Goal: Task Accomplishment & Management: Manage account settings

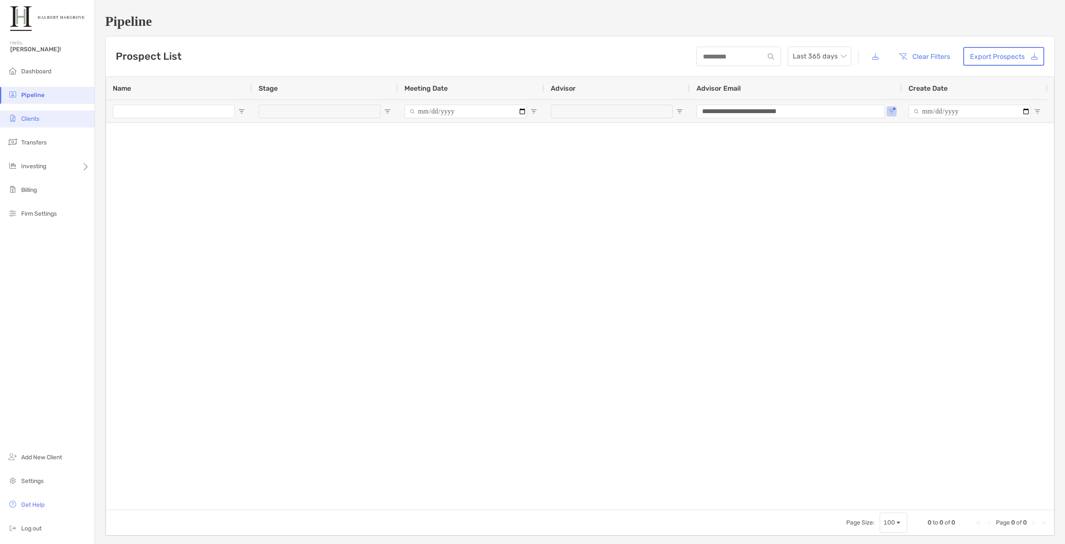
click at [45, 123] on li "Clients" at bounding box center [47, 119] width 95 height 17
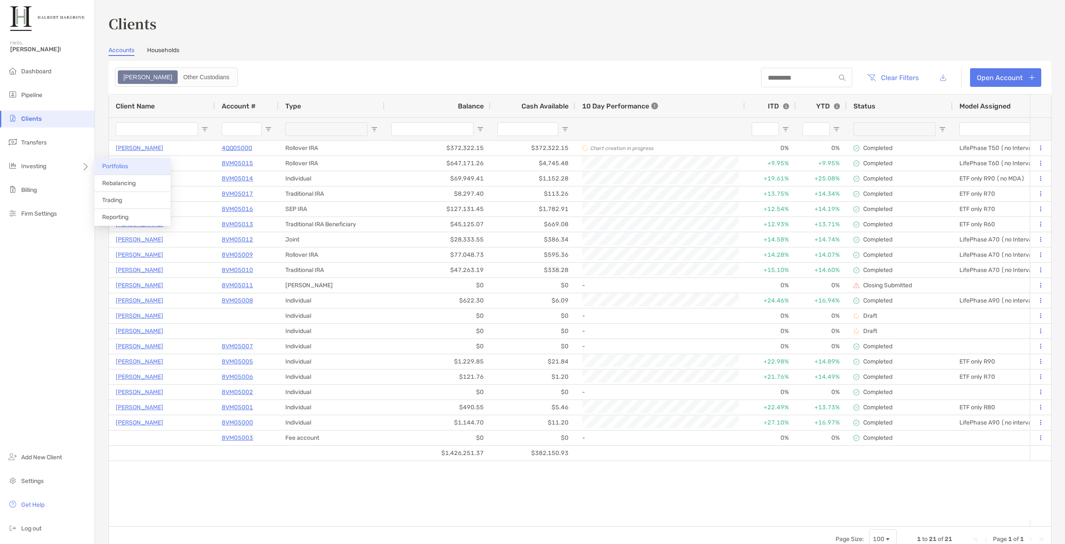
click at [133, 170] on li "Portfolios" at bounding box center [133, 166] width 76 height 17
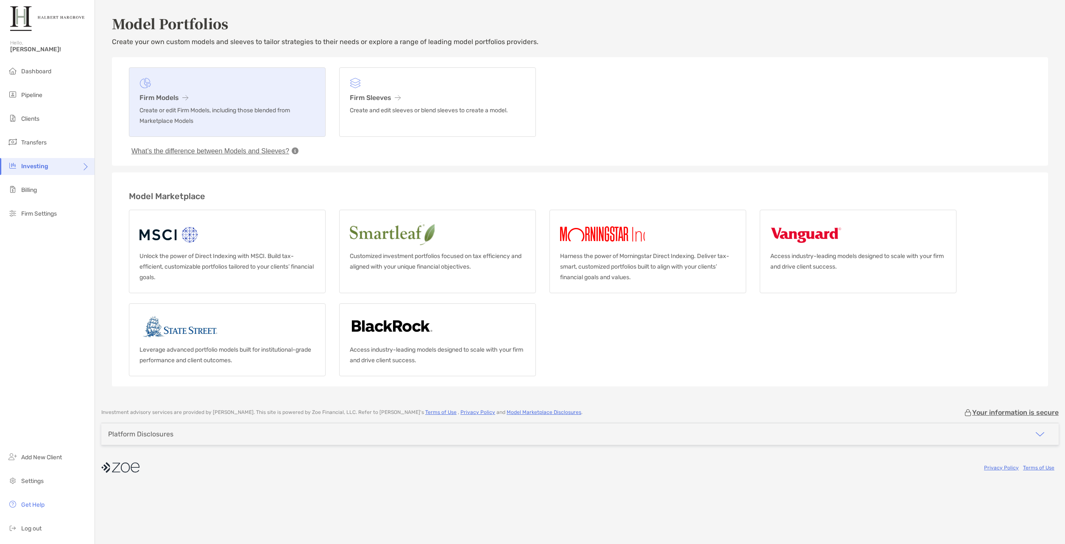
click at [172, 101] on h3 "Firm Models" at bounding box center [227, 98] width 176 height 8
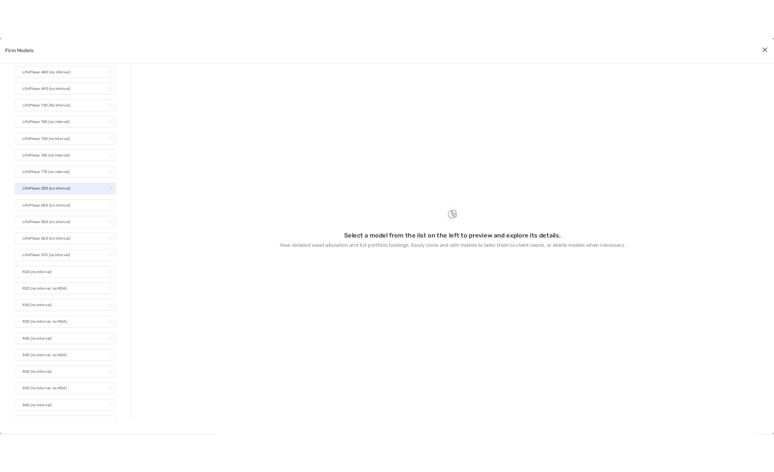
scroll to position [99, 0]
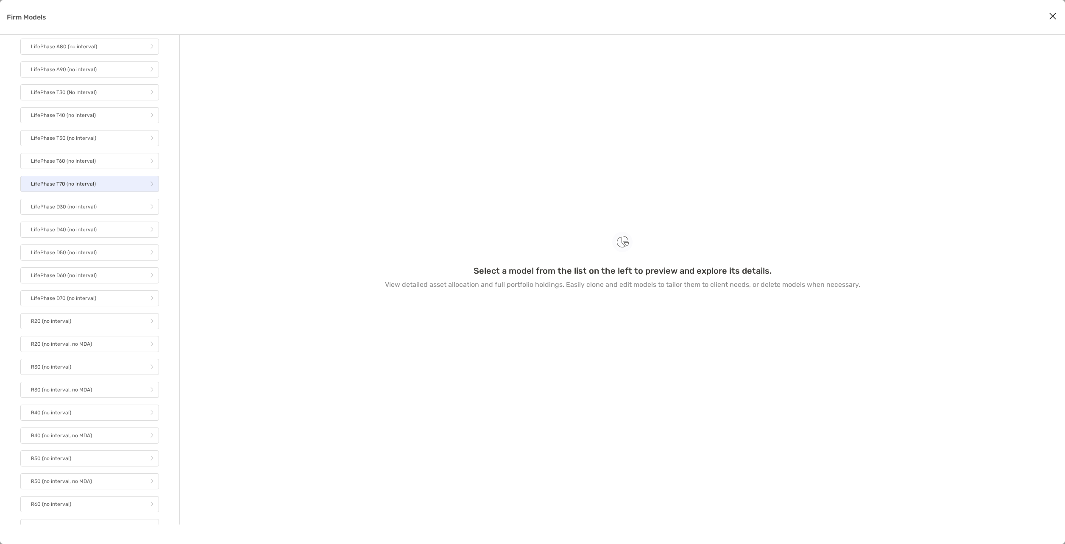
click at [98, 184] on link "LifePhase T70 (no interval)" at bounding box center [89, 184] width 139 height 16
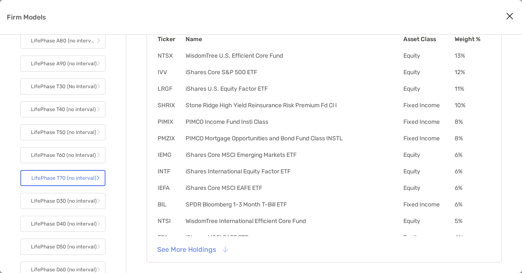
scroll to position [258, 0]
click at [182, 252] on button "See More Holdings" at bounding box center [193, 249] width 84 height 19
click at [182, 252] on td "IWM" at bounding box center [171, 254] width 28 height 8
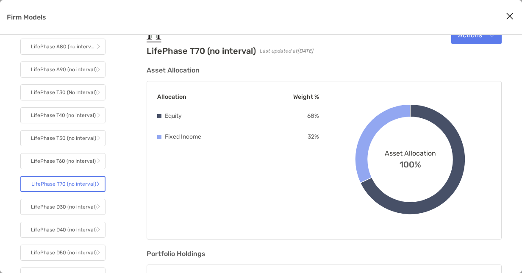
scroll to position [0, 0]
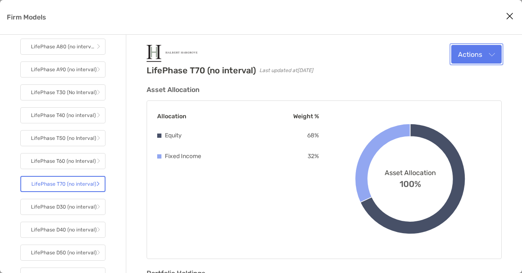
click at [468, 58] on button "Actions" at bounding box center [477, 54] width 50 height 19
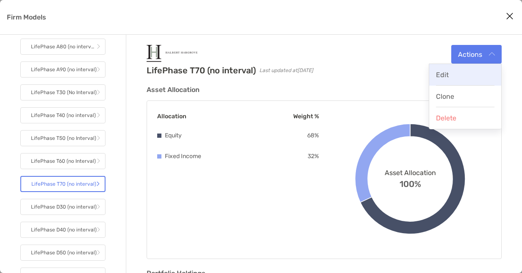
click at [463, 75] on div "Edit" at bounding box center [465, 75] width 59 height 8
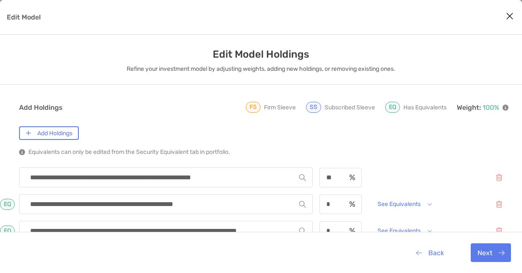
click at [513, 10] on button "Close modal" at bounding box center [510, 16] width 13 height 13
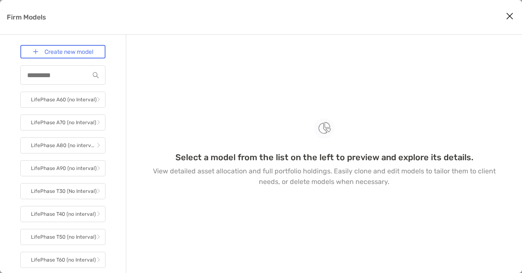
click at [505, 12] on button "Close modal" at bounding box center [510, 16] width 13 height 13
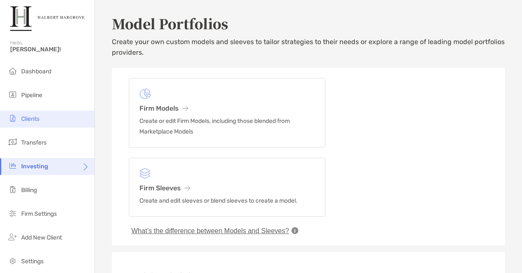
click at [33, 120] on span "Clients" at bounding box center [30, 118] width 18 height 7
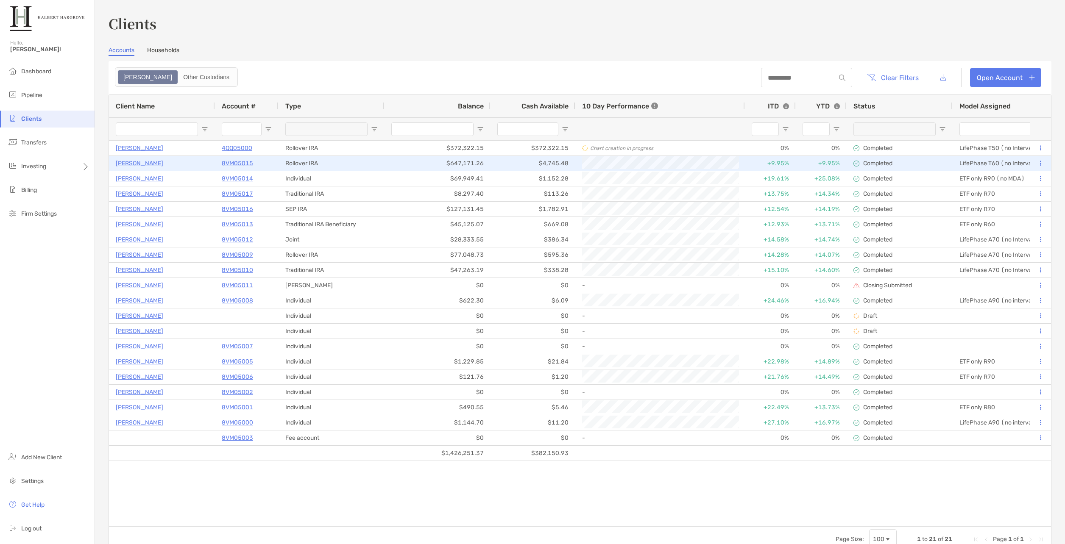
click at [138, 164] on p "Clayton Walker" at bounding box center [139, 163] width 47 height 11
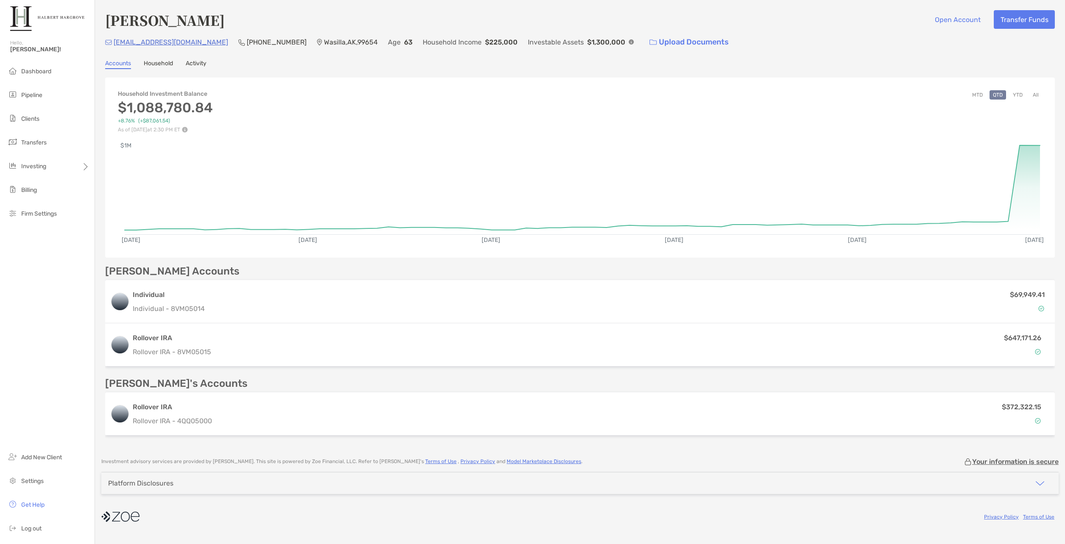
click at [165, 69] on div "Clayton Walker Open Account Transfer Funds 907clay@gmail.com (907) 830-5072 Was…" at bounding box center [580, 224] width 970 height 449
click at [165, 68] on link "Household" at bounding box center [158, 64] width 29 height 9
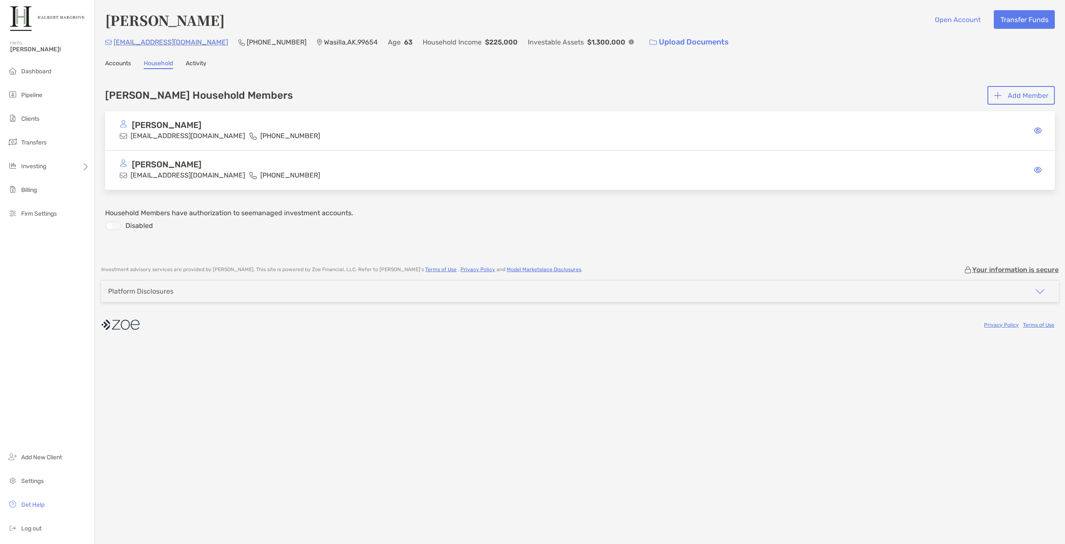
click at [201, 63] on link "Activity" at bounding box center [196, 64] width 21 height 9
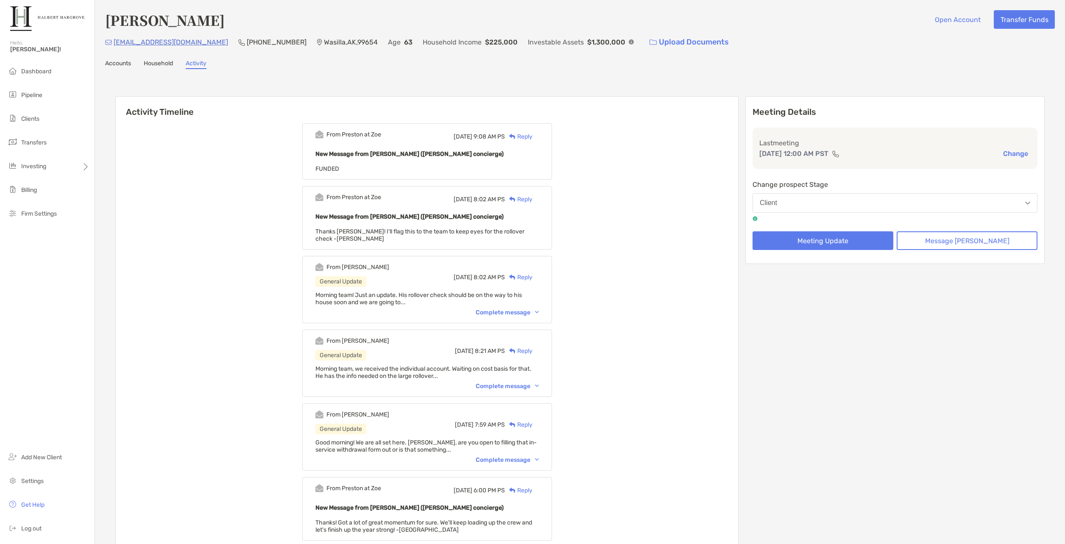
click at [120, 64] on link "Accounts" at bounding box center [118, 64] width 26 height 9
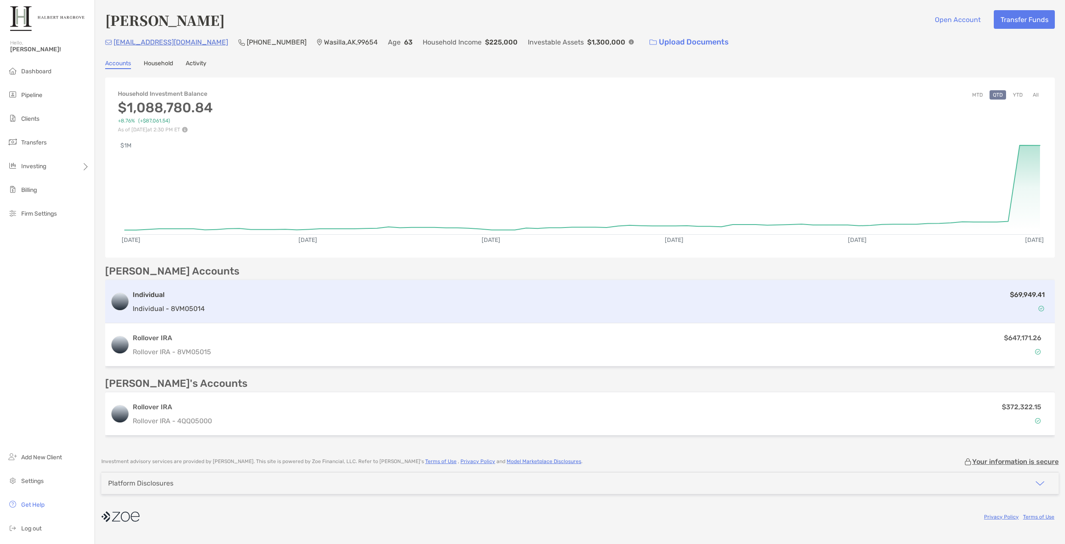
click at [150, 298] on h3 "Individual" at bounding box center [169, 295] width 72 height 10
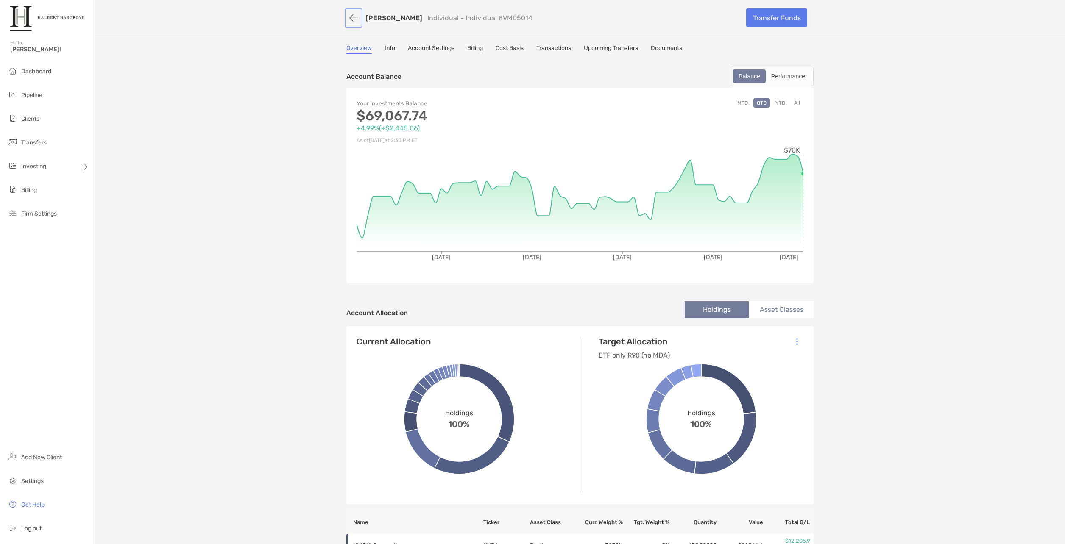
click at [356, 18] on button "button" at bounding box center [353, 18] width 14 height 16
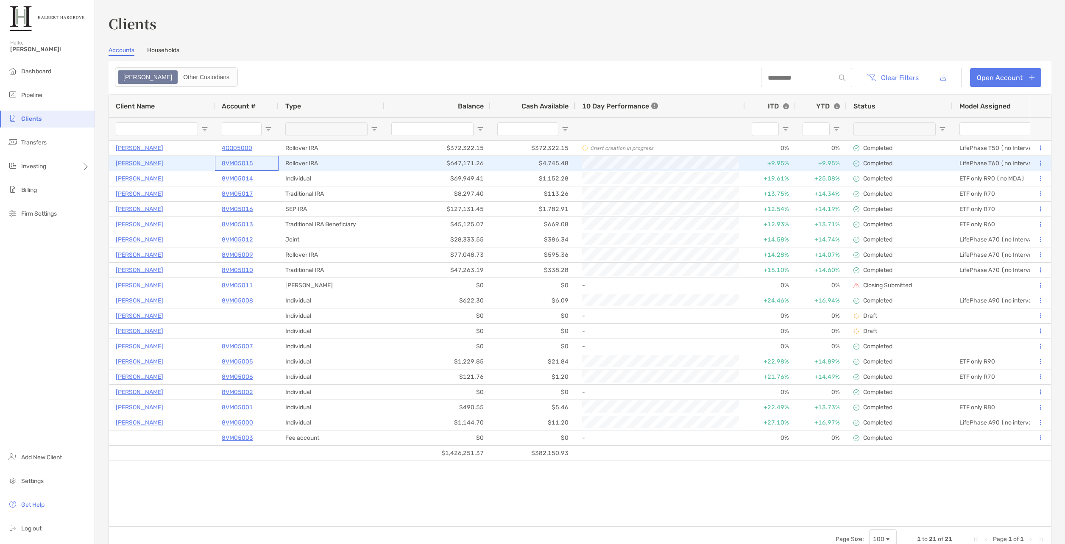
click at [241, 162] on p "8VM05015" at bounding box center [237, 163] width 31 height 11
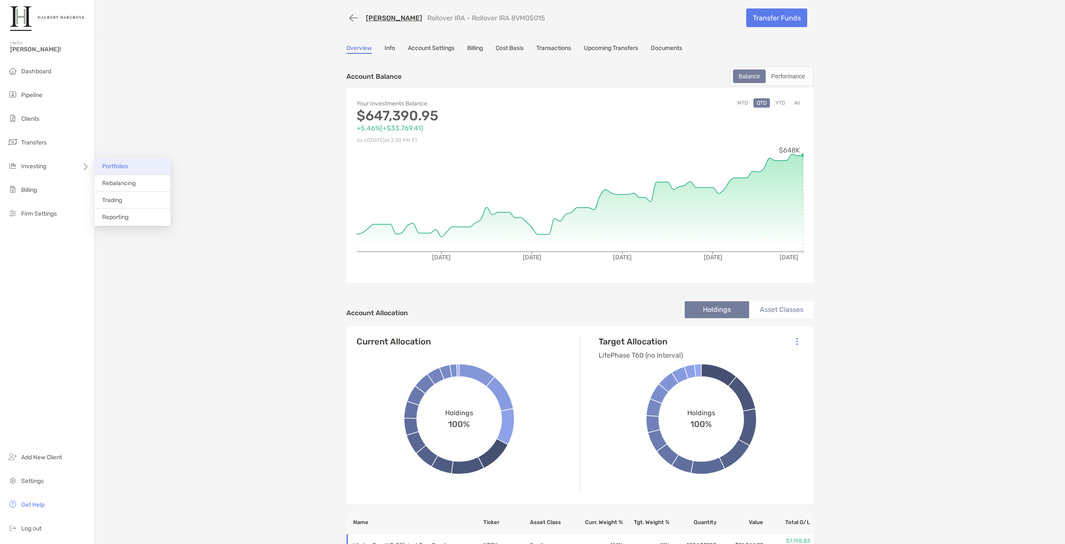
click at [127, 172] on li "Portfolios" at bounding box center [133, 166] width 76 height 17
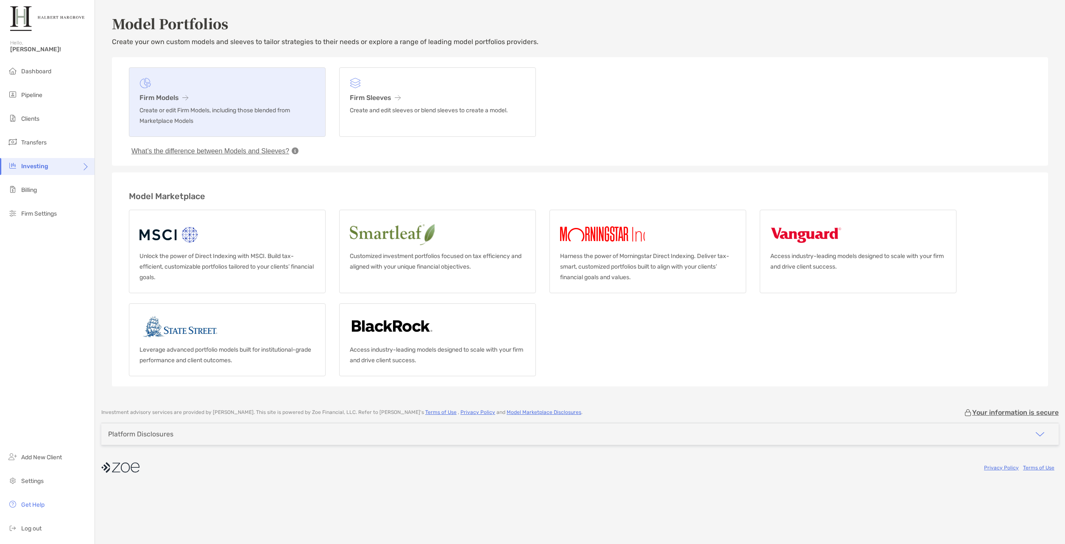
click at [220, 123] on p "Create or edit Firm Models, including those blended from Marketplace Models" at bounding box center [227, 115] width 176 height 21
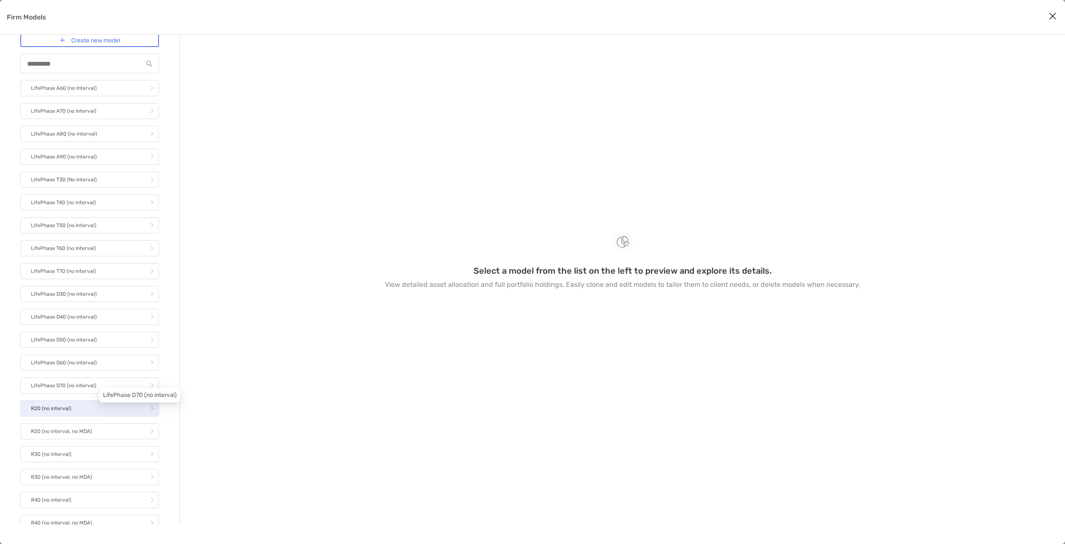
scroll to position [28, 0]
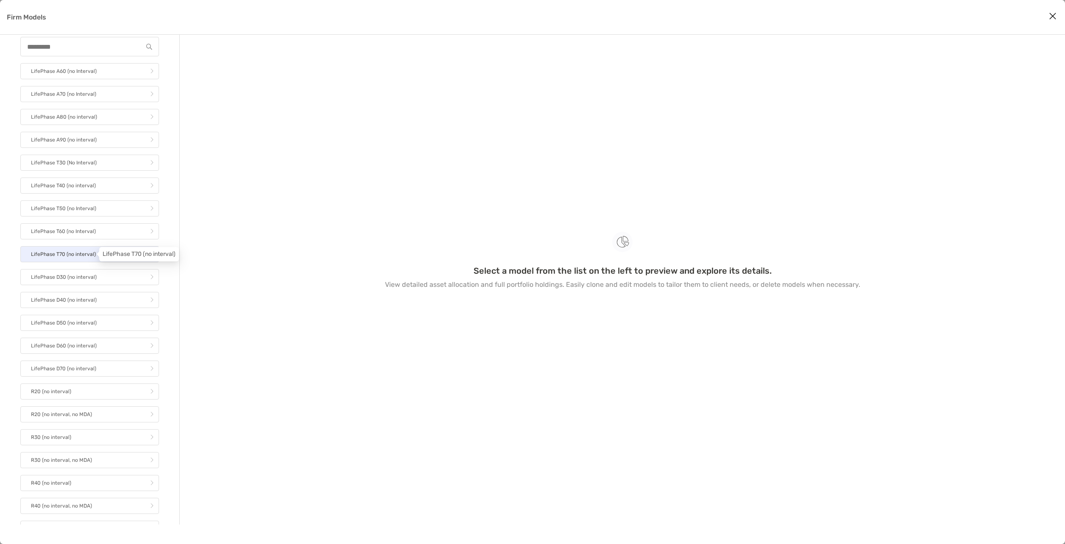
click at [86, 257] on p "LifePhase T70 (no interval)" at bounding box center [63, 254] width 65 height 11
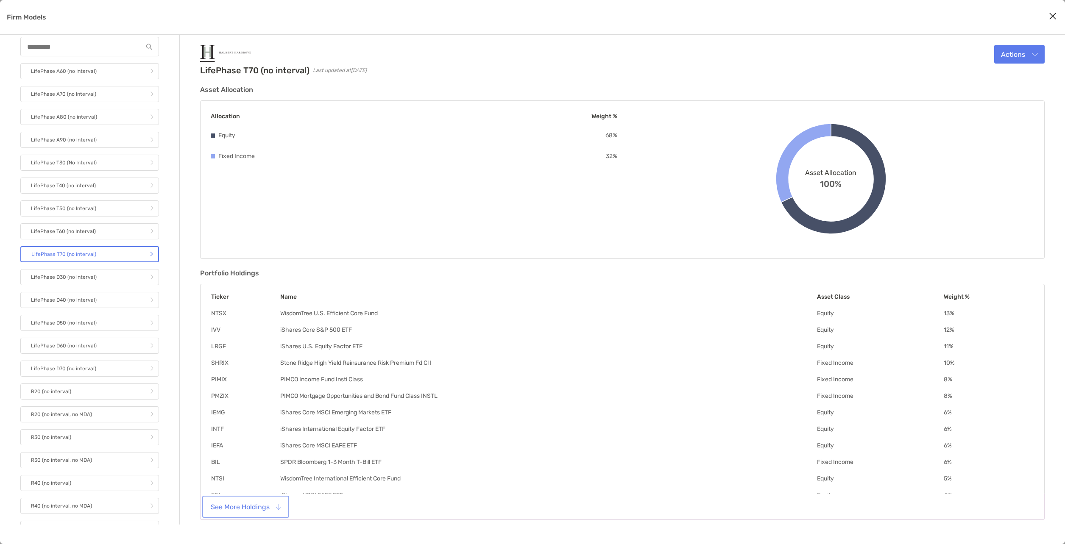
click at [248, 504] on button "See More Holdings" at bounding box center [246, 507] width 84 height 19
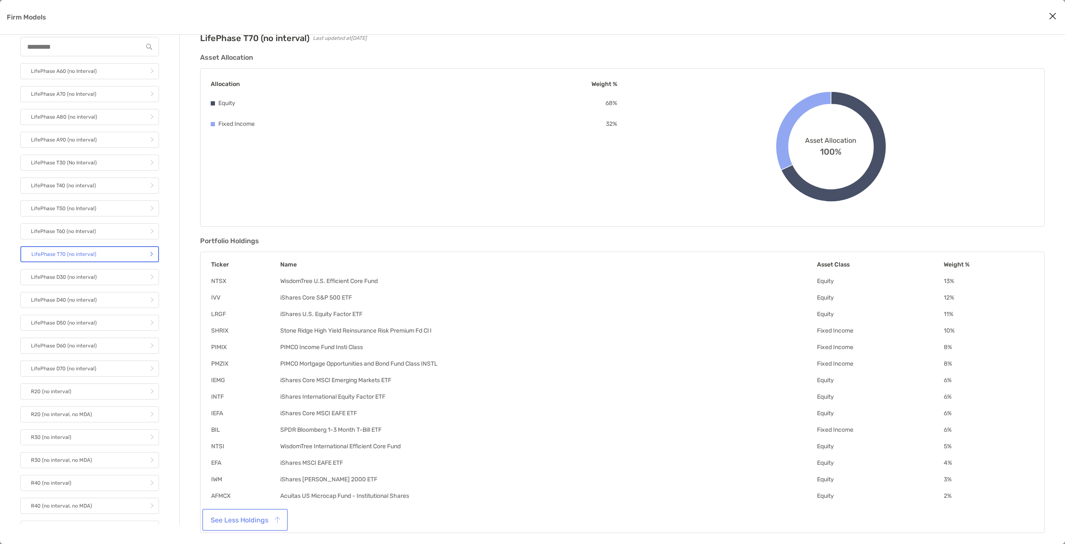
scroll to position [33, 0]
click at [111, 325] on link "LifePhase D50 (no interval)" at bounding box center [89, 323] width 139 height 16
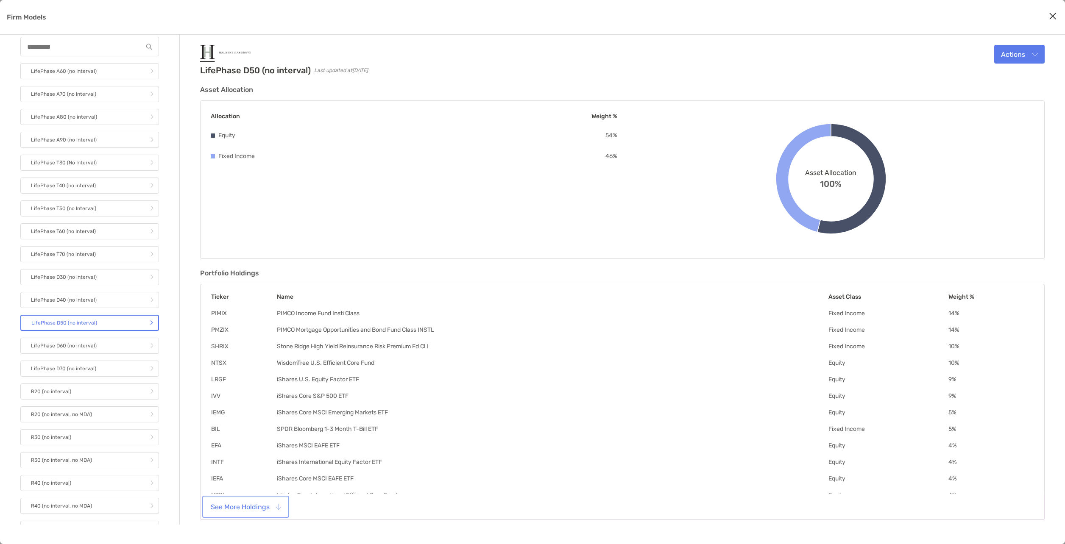
click at [245, 504] on button "See More Holdings" at bounding box center [246, 507] width 84 height 19
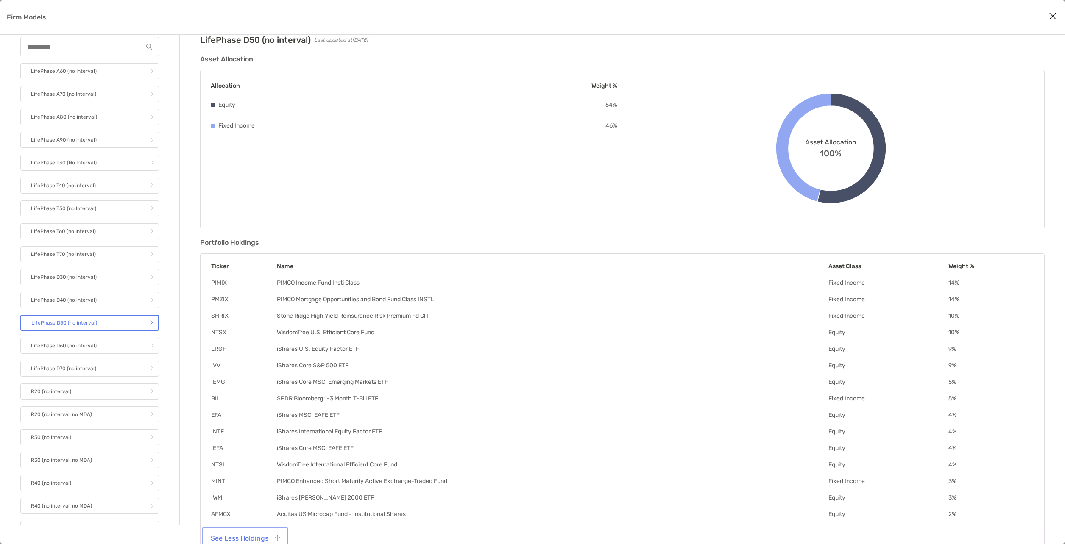
scroll to position [50, 0]
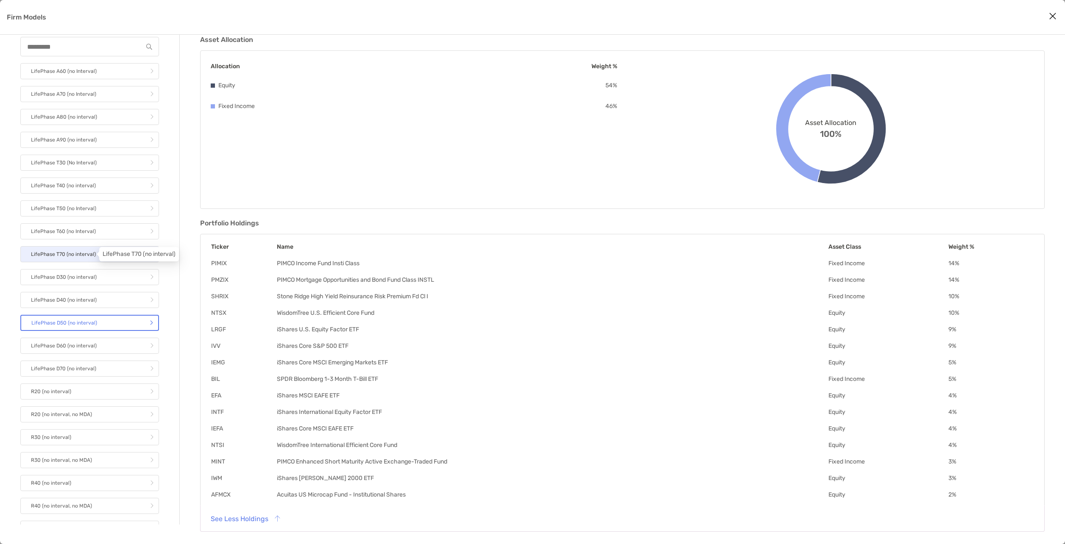
click at [88, 256] on p "LifePhase T70 (no interval)" at bounding box center [63, 254] width 65 height 11
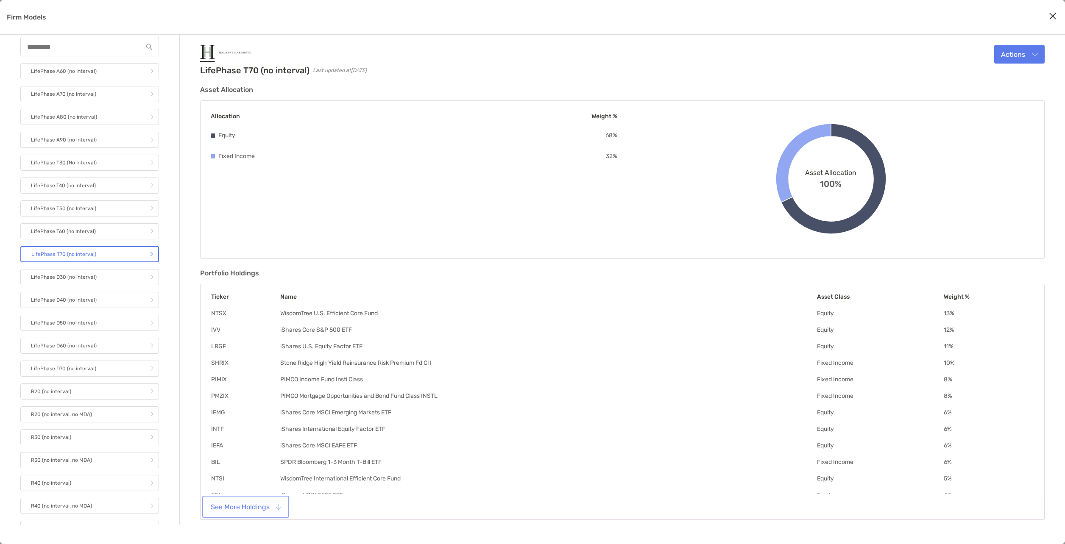
click at [262, 502] on button "See More Holdings" at bounding box center [246, 507] width 84 height 19
click at [1015, 59] on button "Actions" at bounding box center [1019, 54] width 50 height 19
click at [1009, 74] on div "Edit" at bounding box center [1008, 75] width 59 height 8
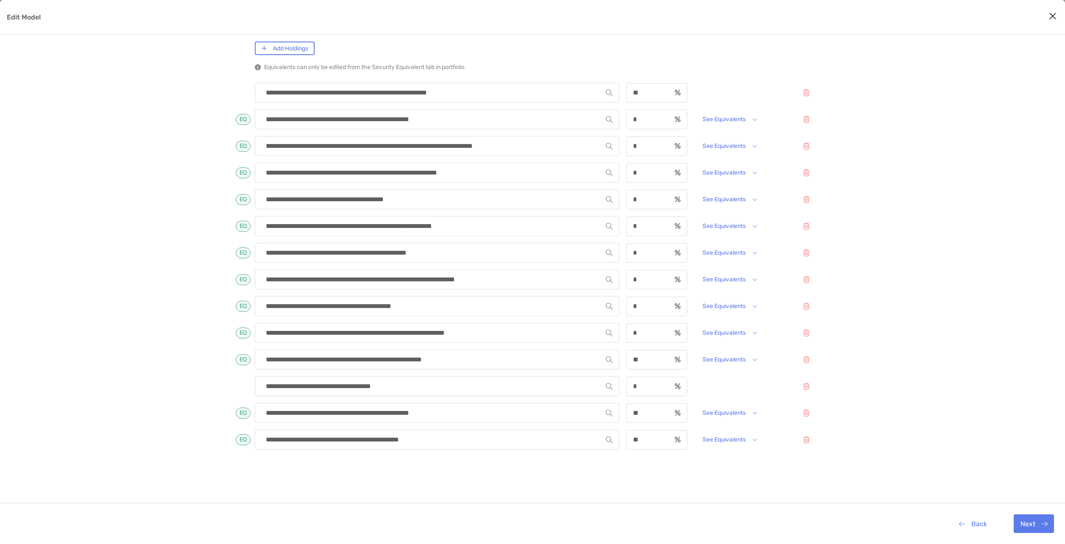
scroll to position [97, 0]
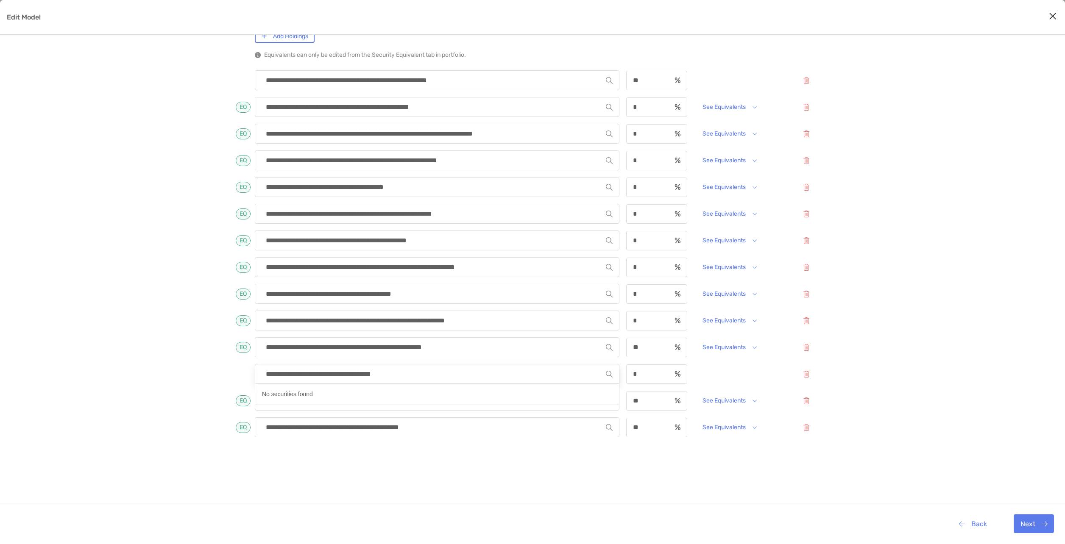
drag, startPoint x: 417, startPoint y: 376, endPoint x: 265, endPoint y: 377, distance: 151.4
click at [265, 377] on input "**********" at bounding box center [434, 374] width 344 height 19
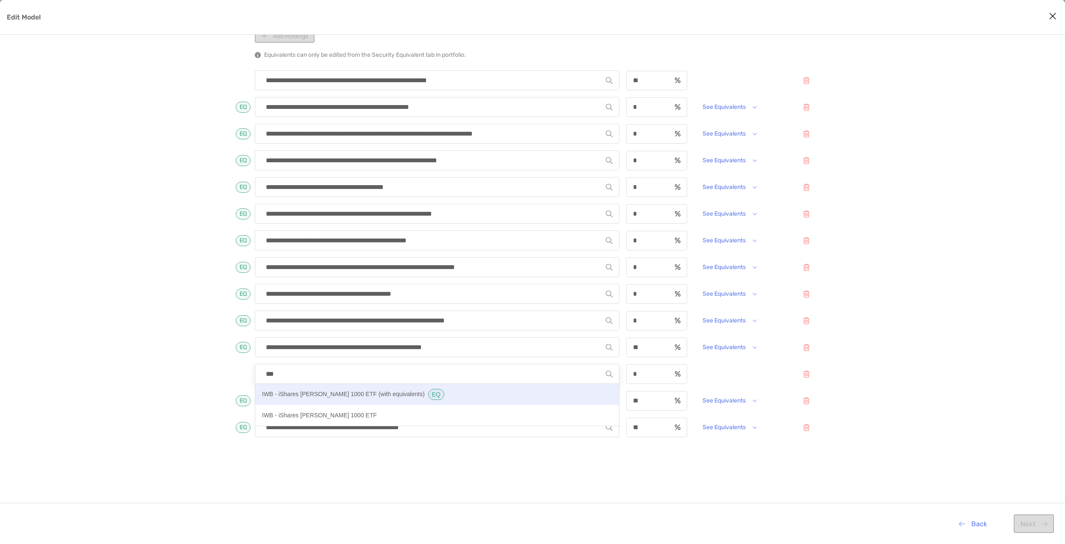
click at [272, 394] on p "IWB - iShares Russell 1000 ETF (with equivalents)" at bounding box center [343, 394] width 163 height 11
type input "**********"
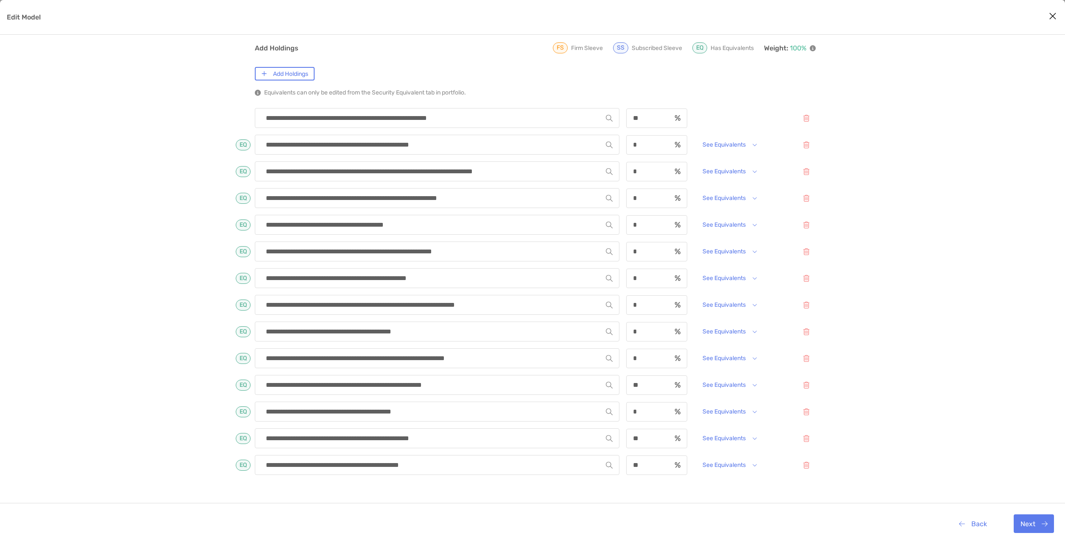
scroll to position [55, 0]
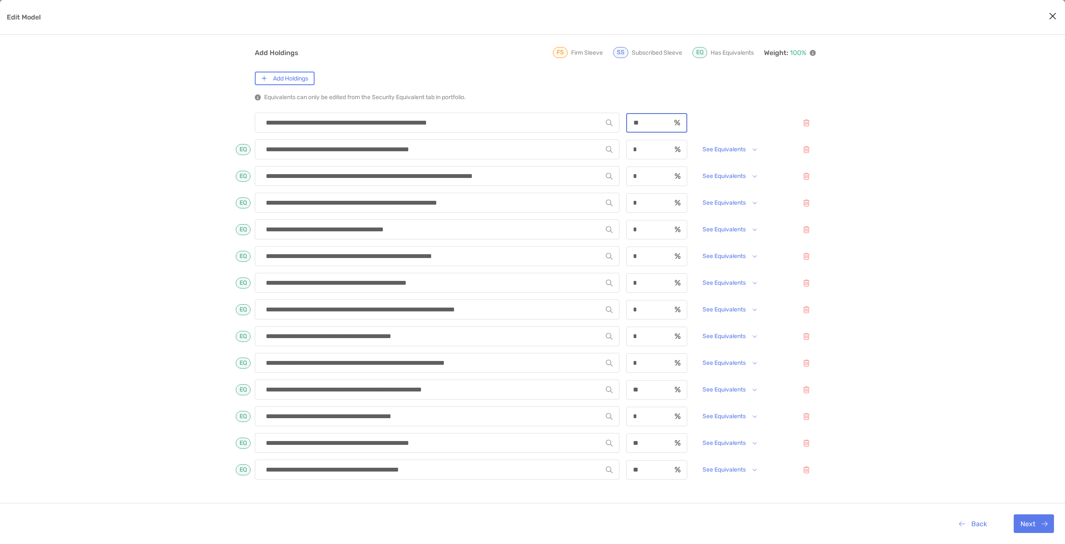
drag, startPoint x: 645, startPoint y: 122, endPoint x: 635, endPoint y: 123, distance: 10.3
click at [635, 123] on input "**" at bounding box center [649, 122] width 44 height 7
type input "*"
click at [909, 137] on div "**********" at bounding box center [532, 290] width 1065 height 593
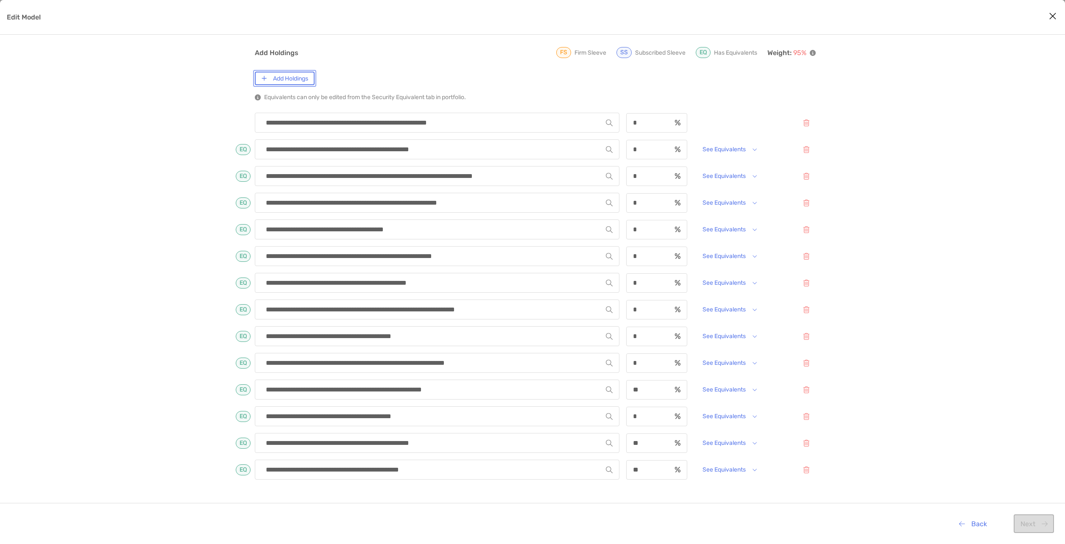
click at [289, 76] on button "Add Holdings" at bounding box center [285, 79] width 60 height 14
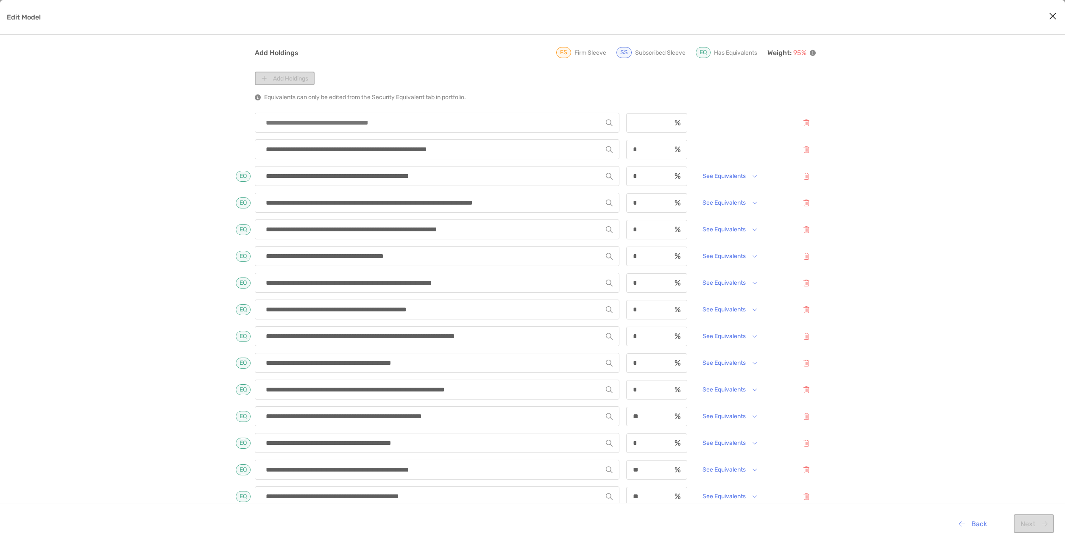
click at [350, 118] on input "Edit Model" at bounding box center [434, 122] width 344 height 19
type input "****"
type input "*****"
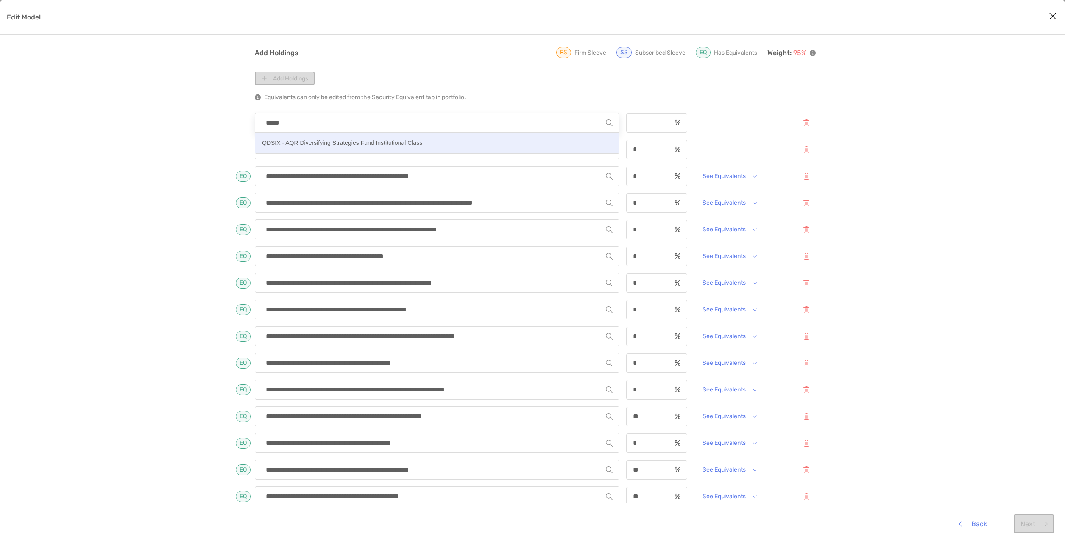
click at [332, 143] on p "QDSIX - AQR Diversifying Strategies Fund Institutional Class" at bounding box center [342, 143] width 160 height 11
type input "**********"
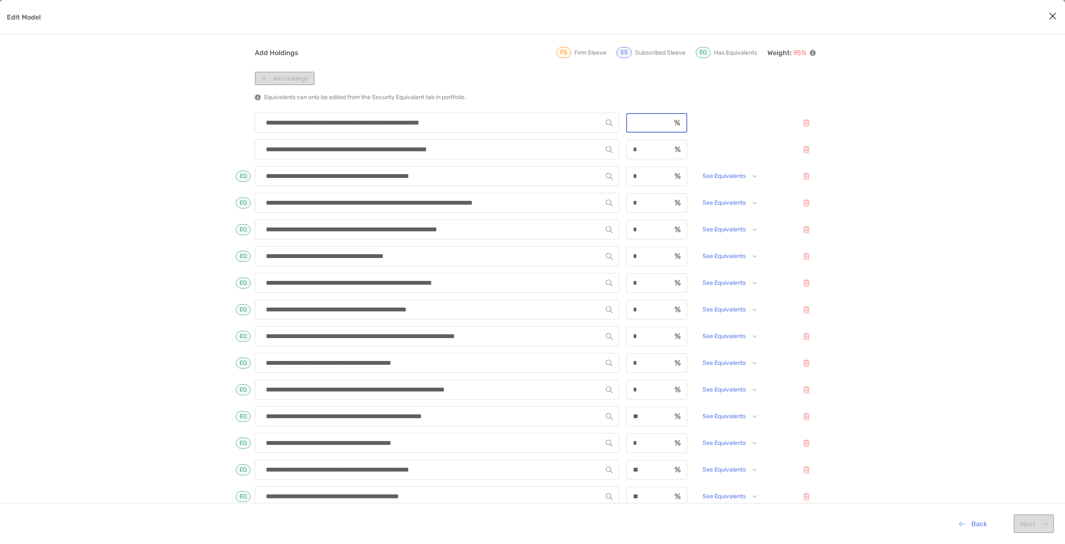
click at [655, 122] on input "Edit Model" at bounding box center [649, 122] width 44 height 7
type input "*"
click at [195, 141] on div "**********" at bounding box center [532, 290] width 1065 height 593
click at [223, 142] on div "**********" at bounding box center [532, 290] width 1065 height 593
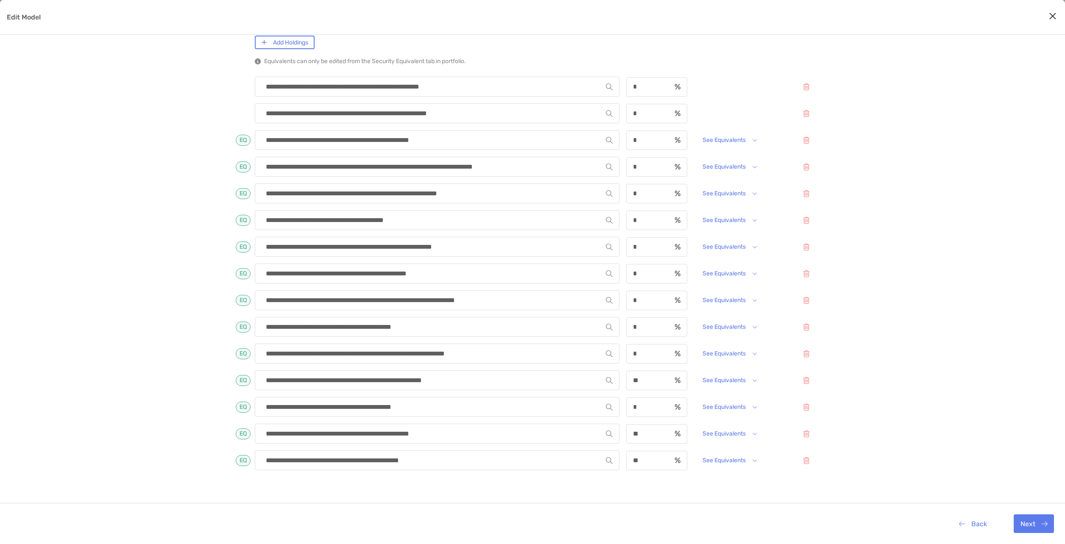
scroll to position [97, 0]
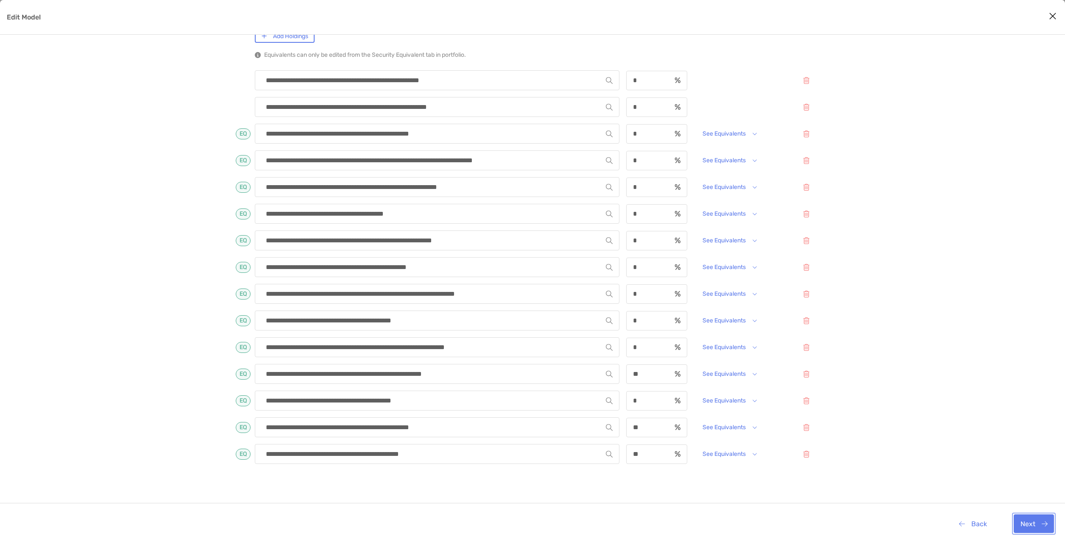
click at [1027, 519] on button "Next" at bounding box center [1034, 524] width 40 height 19
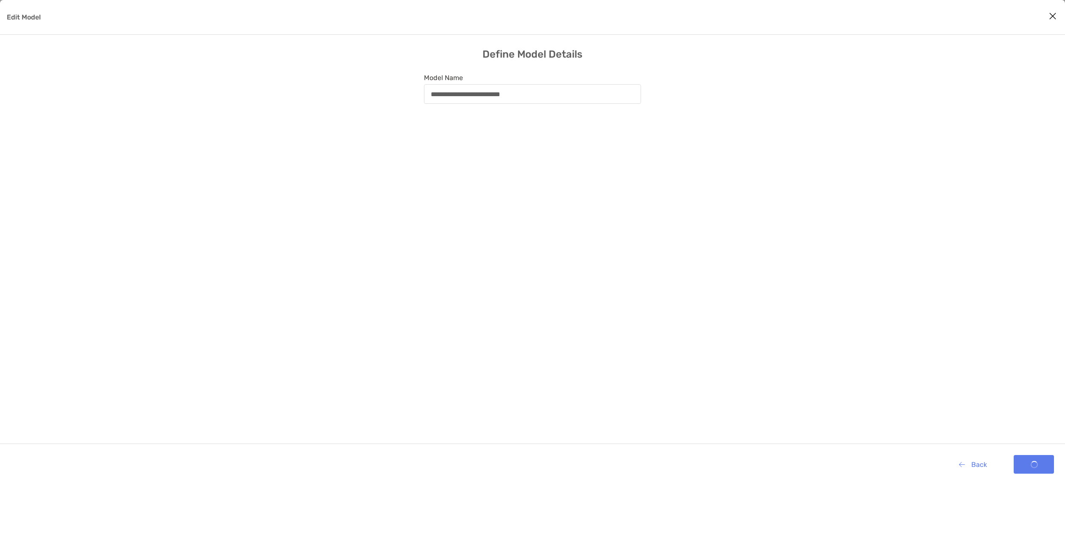
scroll to position [0, 0]
click at [1025, 459] on button "Next" at bounding box center [1034, 464] width 40 height 19
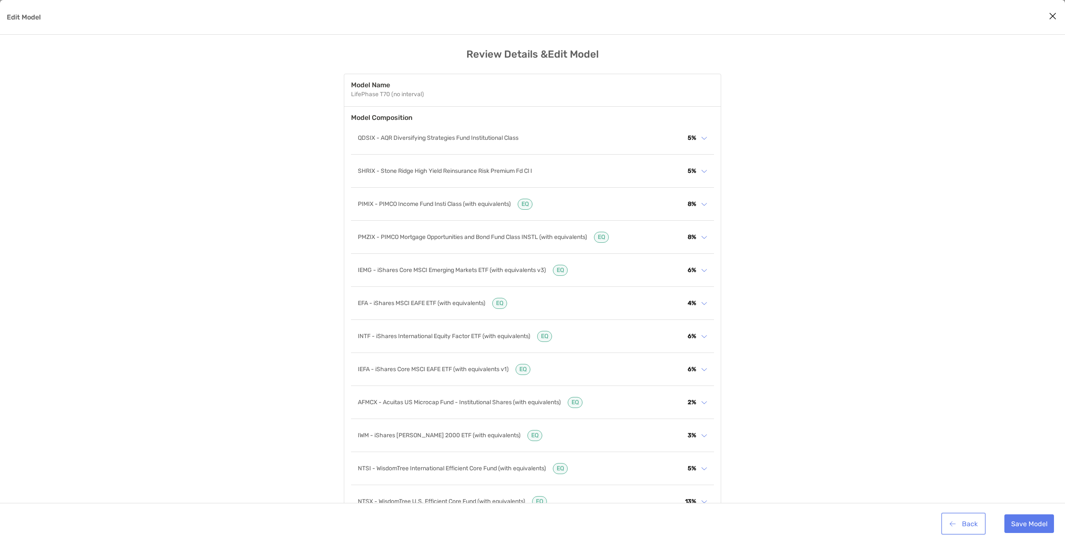
click at [966, 525] on button "Back" at bounding box center [963, 524] width 41 height 19
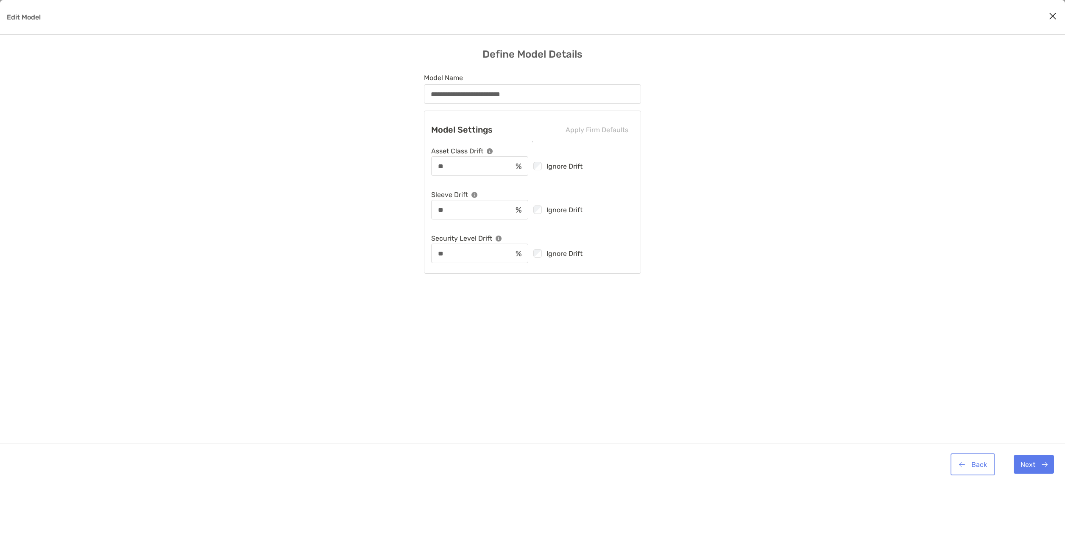
click at [966, 472] on button "Back" at bounding box center [972, 464] width 41 height 19
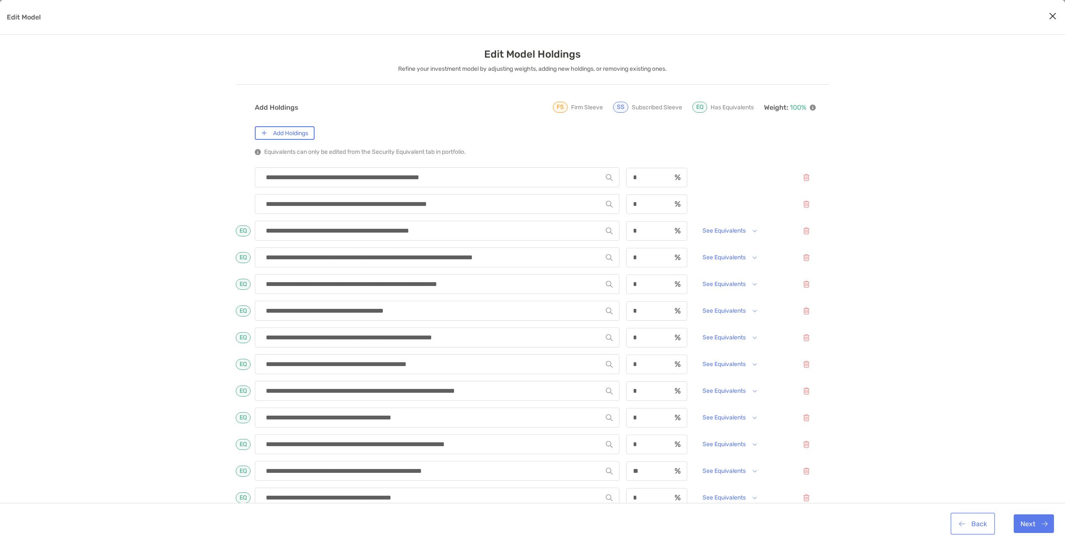
click at [970, 525] on button "Back" at bounding box center [972, 524] width 41 height 19
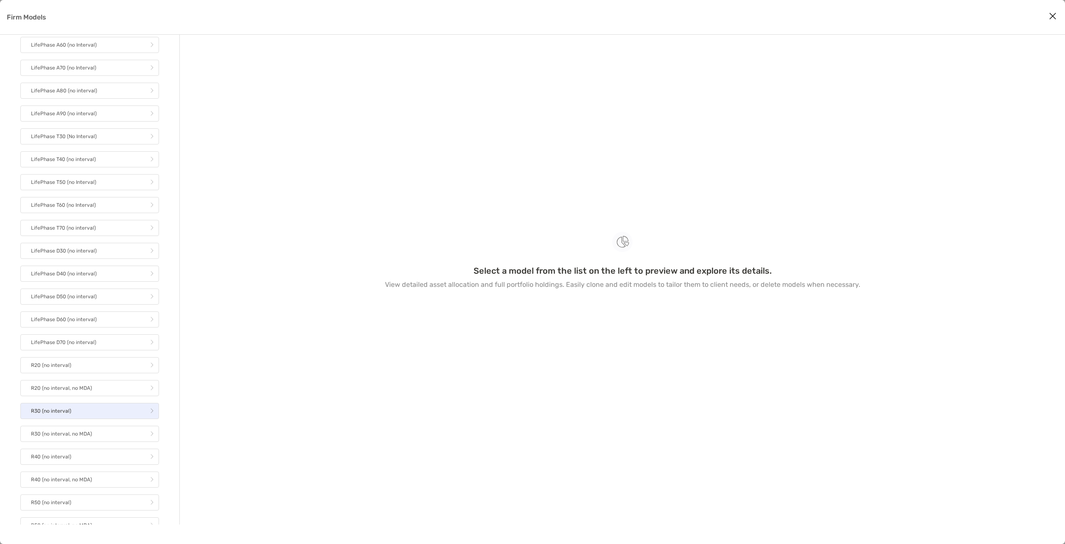
scroll to position [56, 0]
click at [72, 211] on link "LifePhase T60 (no Interval)" at bounding box center [89, 203] width 139 height 16
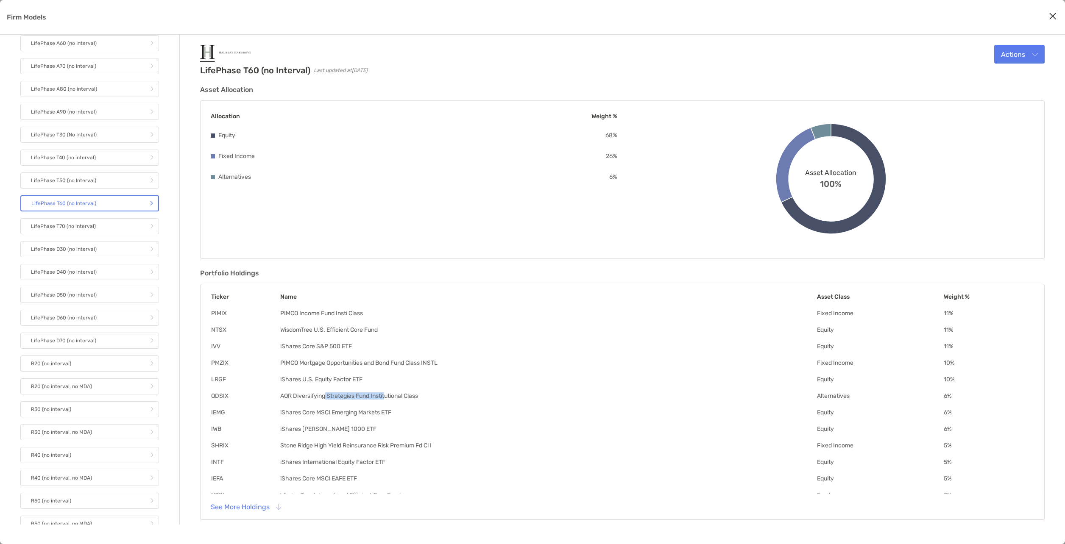
drag, startPoint x: 325, startPoint y: 396, endPoint x: 389, endPoint y: 399, distance: 63.6
click at [389, 399] on td "AQR Diversifying Strategies Fund Institutional Class" at bounding box center [548, 396] width 537 height 8
click at [272, 502] on button "See More Holdings" at bounding box center [246, 507] width 84 height 19
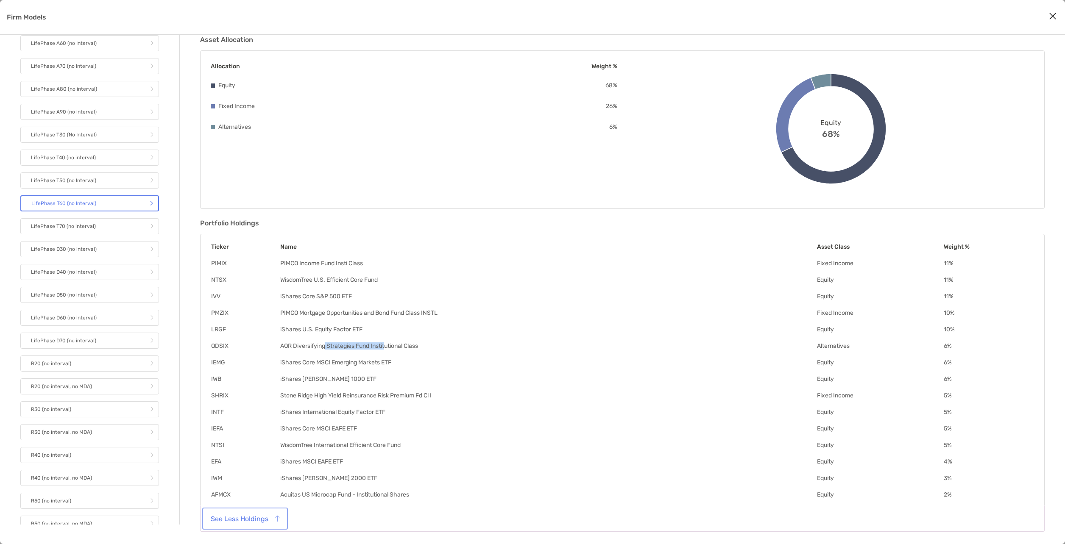
scroll to position [50, 0]
click at [1050, 12] on icon "Close modal" at bounding box center [1053, 16] width 8 height 10
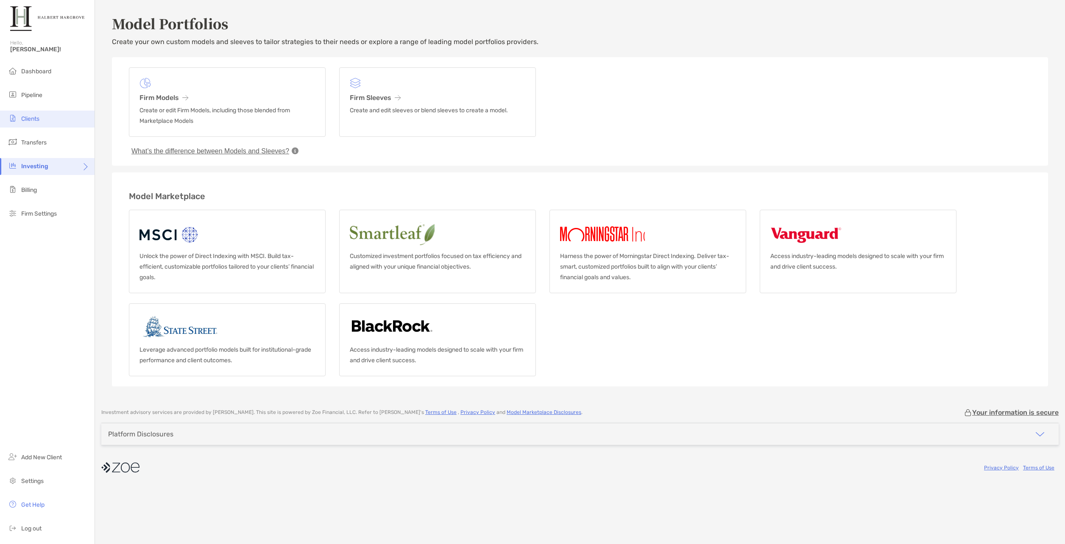
click at [29, 116] on span "Clients" at bounding box center [30, 118] width 18 height 7
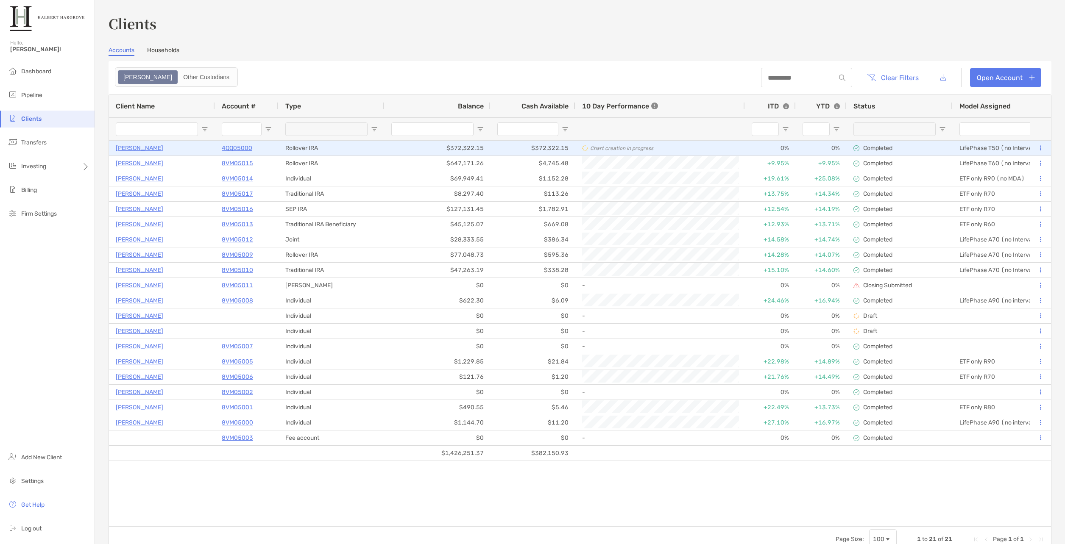
click at [229, 145] on p "4QQ05000" at bounding box center [237, 148] width 31 height 11
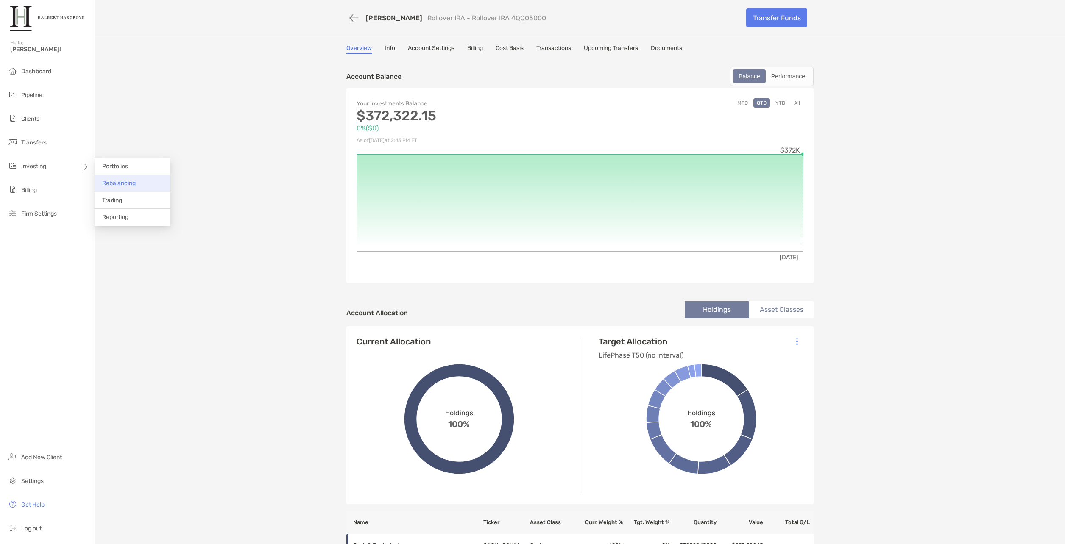
click at [103, 177] on li "Rebalancing" at bounding box center [133, 183] width 76 height 17
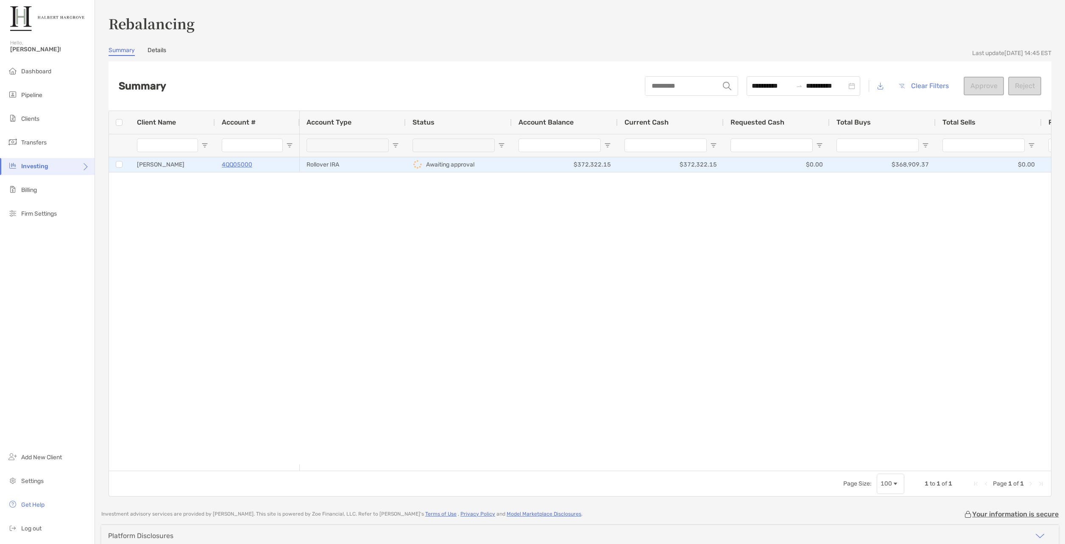
click at [226, 162] on p "4QQ05000" at bounding box center [237, 164] width 31 height 11
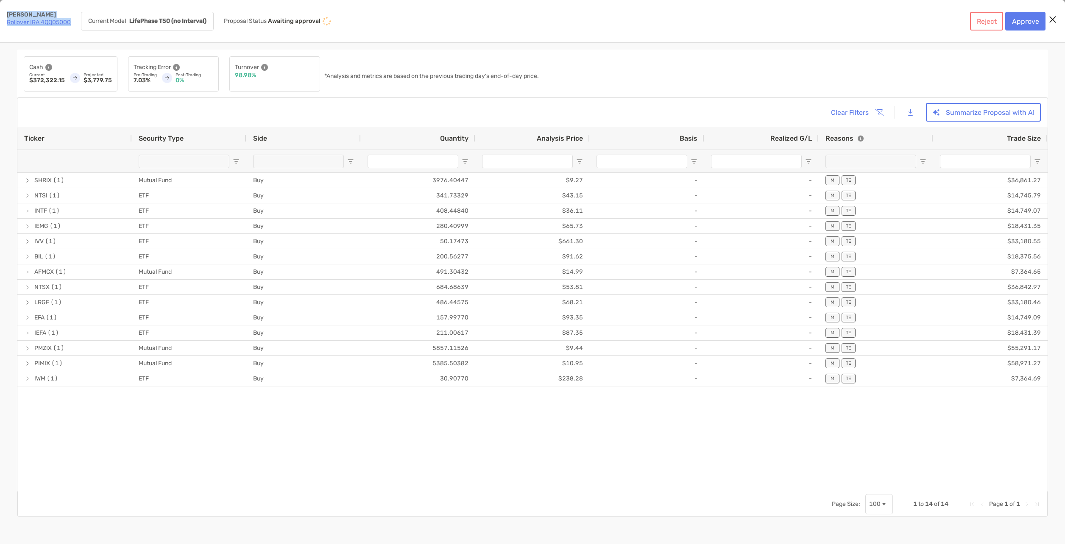
drag, startPoint x: 74, startPoint y: 20, endPoint x: 7, endPoint y: 12, distance: 67.9
click at [7, 12] on div "[PERSON_NAME] Rollover IRA 4QQ05000 Current Model LifePhase T50 (no Interval)" at bounding box center [110, 21] width 207 height 19
copy div "[PERSON_NAME] Rollover IRA 4QQ05000"
click at [976, 20] on button "Reject" at bounding box center [986, 21] width 33 height 19
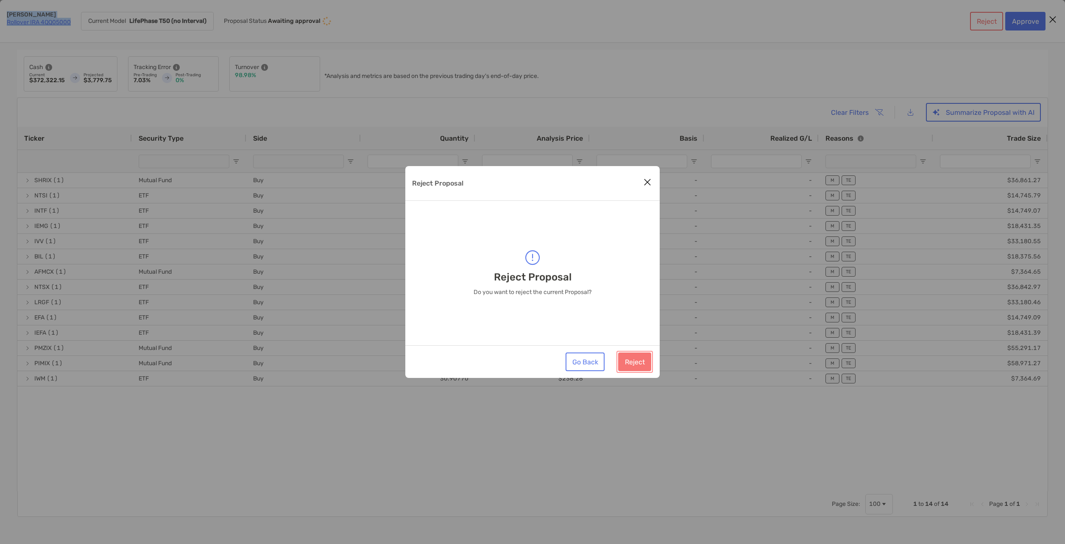
click at [642, 358] on button "Reject" at bounding box center [634, 362] width 33 height 19
click at [649, 179] on icon "Close modal" at bounding box center [648, 182] width 8 height 10
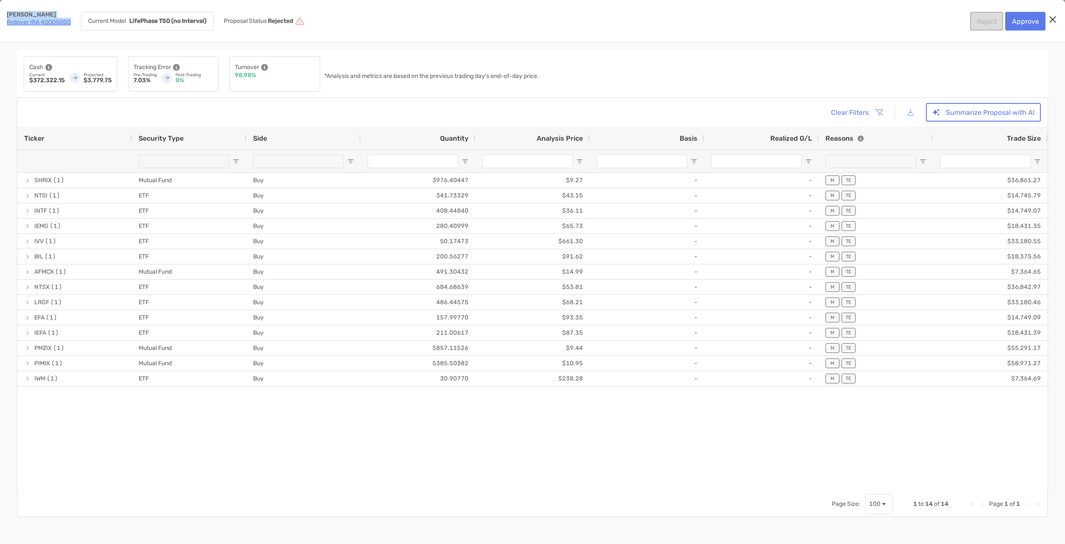
click at [1053, 17] on icon "Close modal" at bounding box center [1053, 19] width 8 height 10
click at [22, 20] on link "Rollover IRA 4QQ05000" at bounding box center [39, 22] width 64 height 7
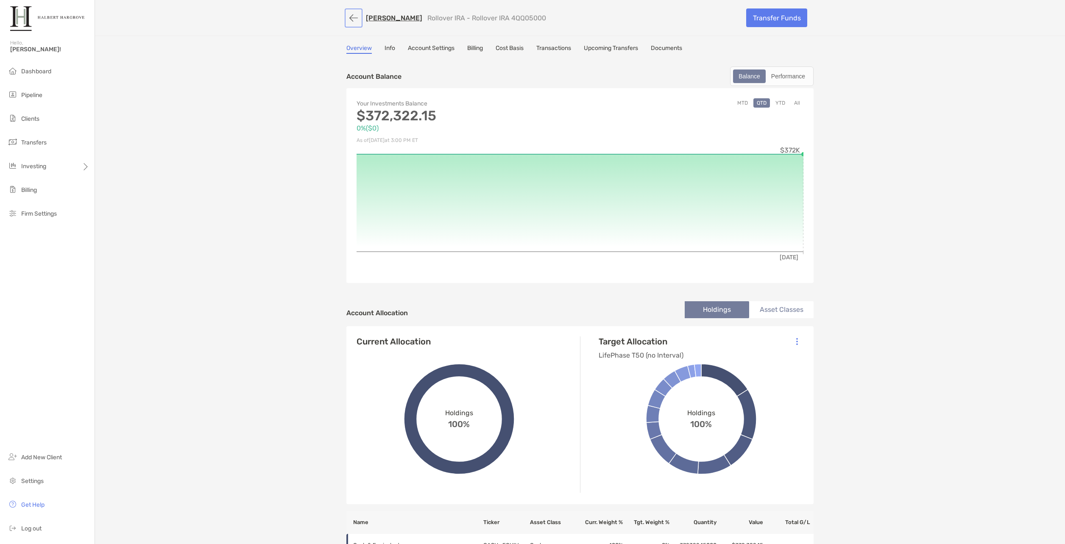
click at [351, 17] on button "button" at bounding box center [353, 18] width 14 height 16
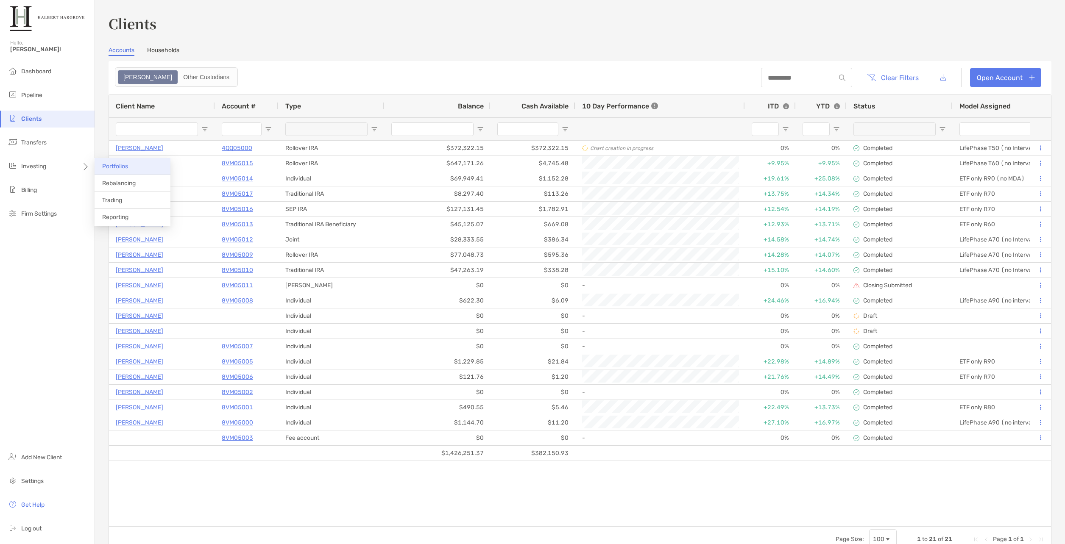
click at [117, 168] on span "Portfolios" at bounding box center [115, 166] width 26 height 7
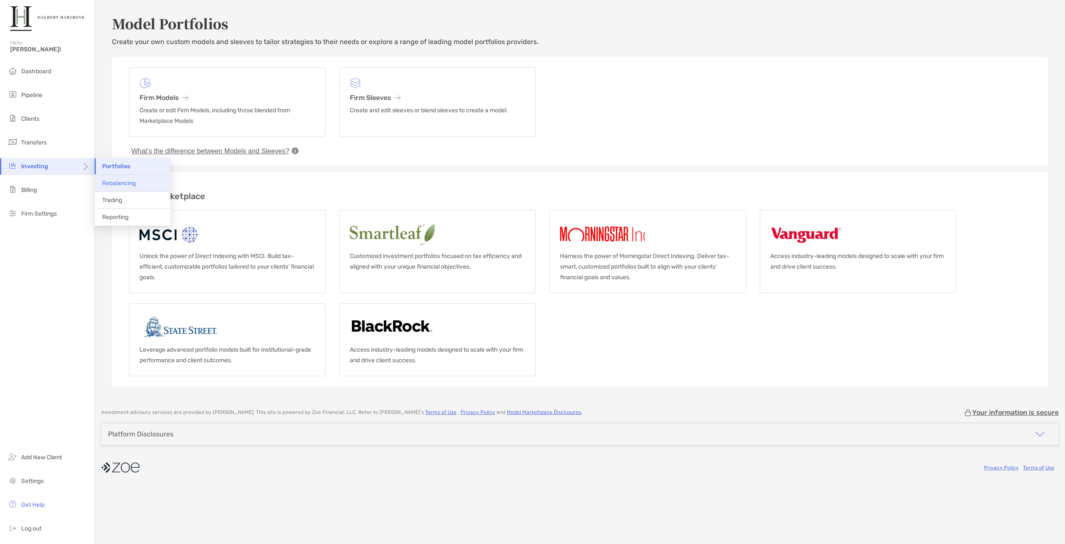
click at [106, 183] on span "Rebalancing" at bounding box center [118, 183] width 33 height 7
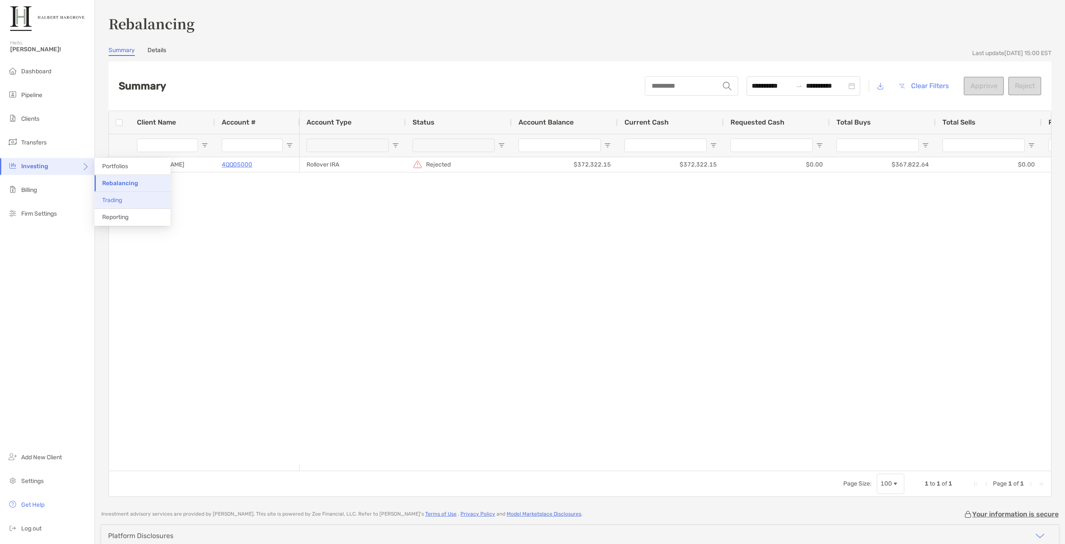
click at [112, 198] on span "Trading" at bounding box center [112, 200] width 20 height 7
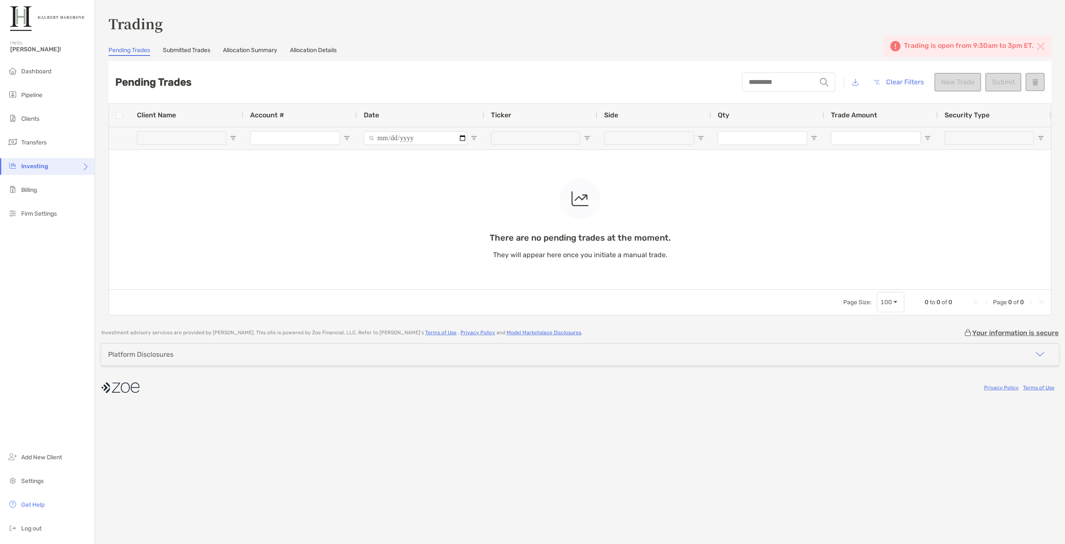
click at [245, 56] on link "Allocation Summary" at bounding box center [250, 51] width 54 height 9
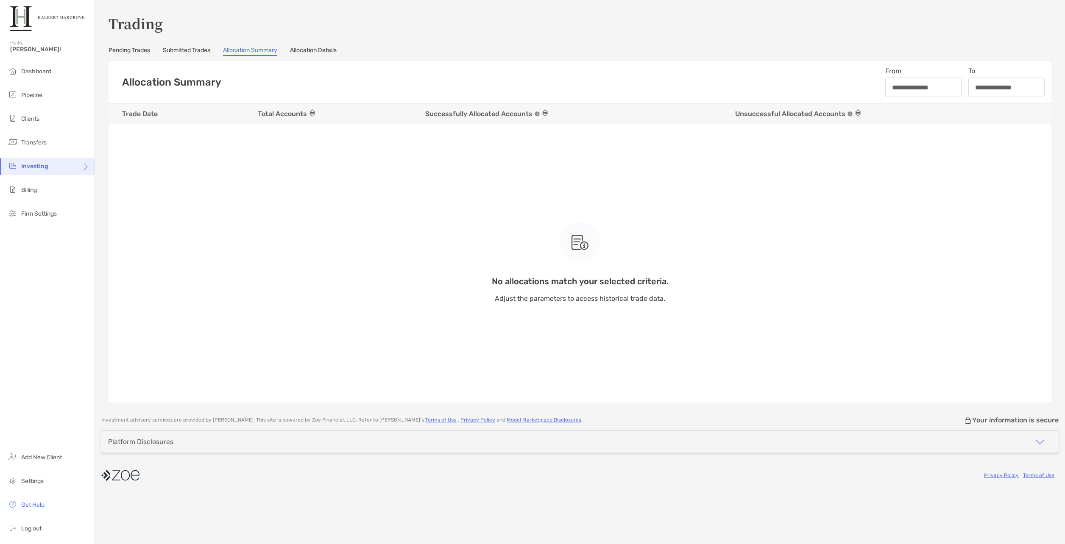
click at [337, 47] on link "Allocation Details" at bounding box center [313, 51] width 47 height 9
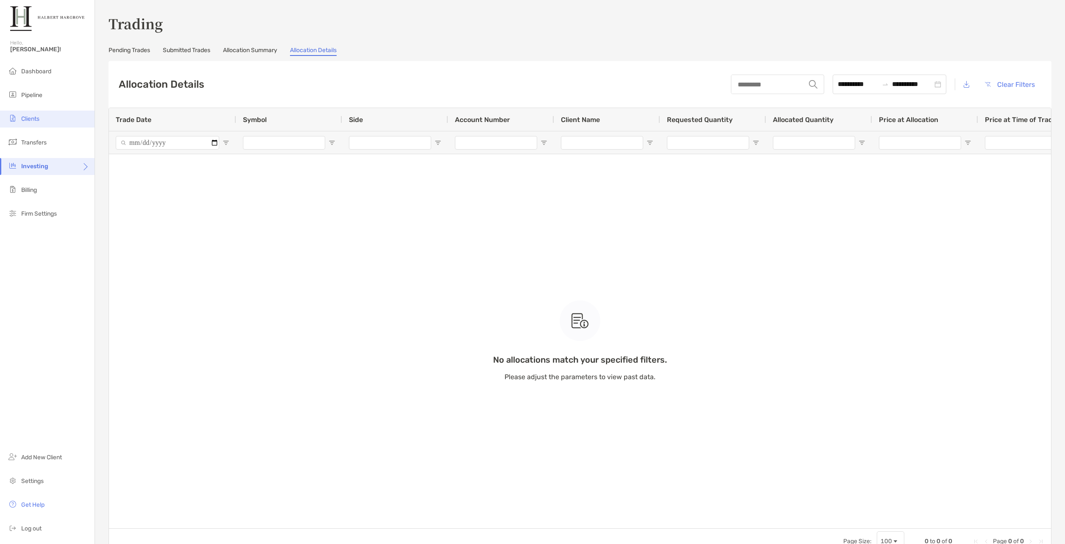
click at [48, 116] on li "Clients" at bounding box center [47, 119] width 95 height 17
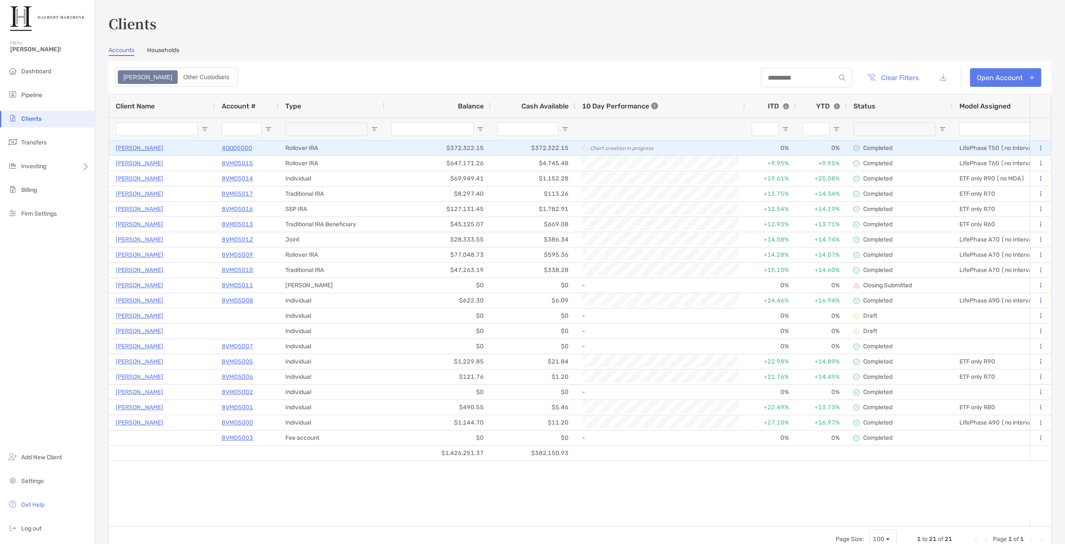
click at [1037, 148] on button at bounding box center [1041, 148] width 8 height 8
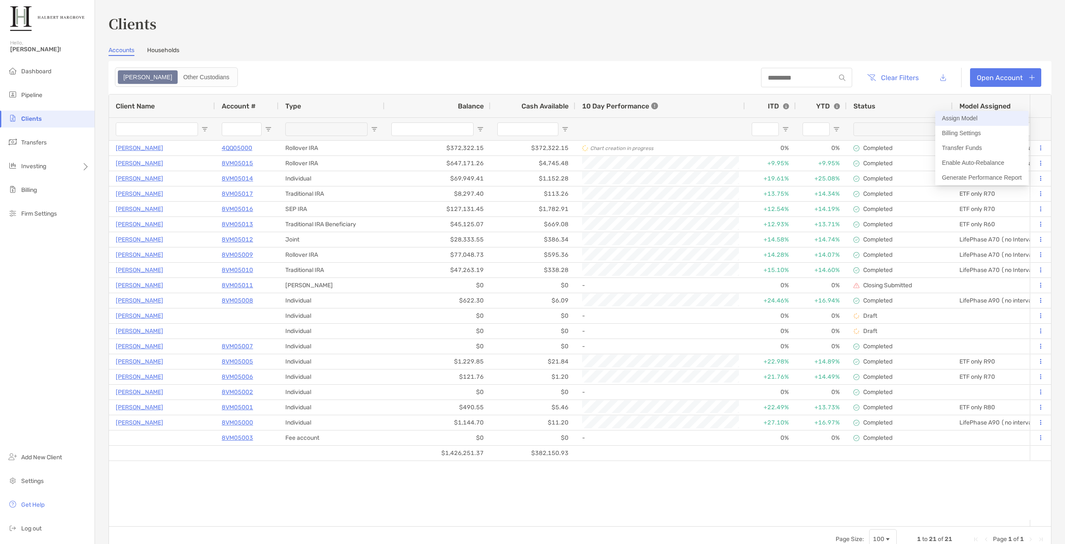
click at [983, 124] on button "Assign Model" at bounding box center [981, 118] width 93 height 15
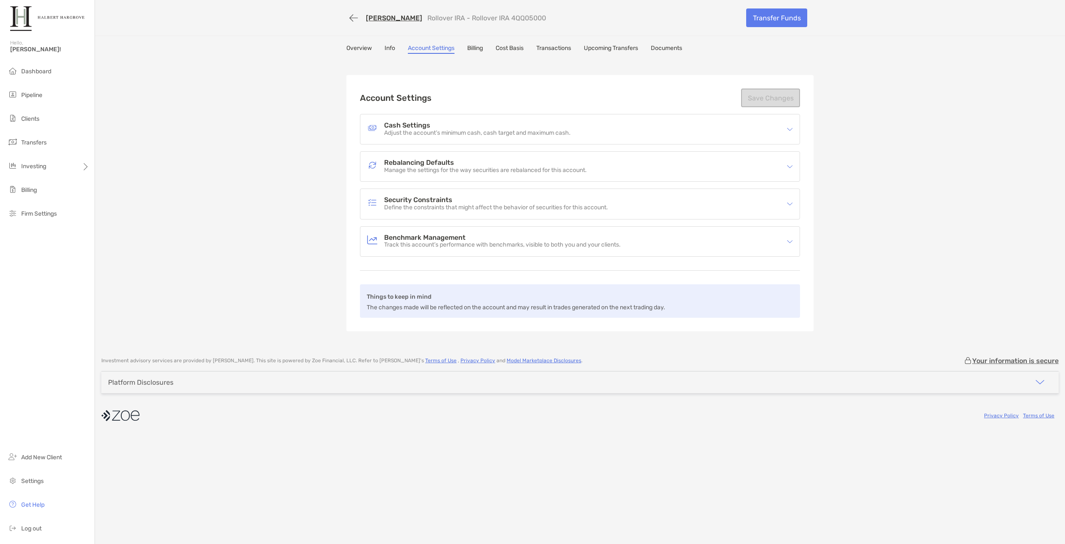
click at [460, 174] on p "Manage the settings for the way securities are rebalanced for this account." at bounding box center [485, 170] width 203 height 7
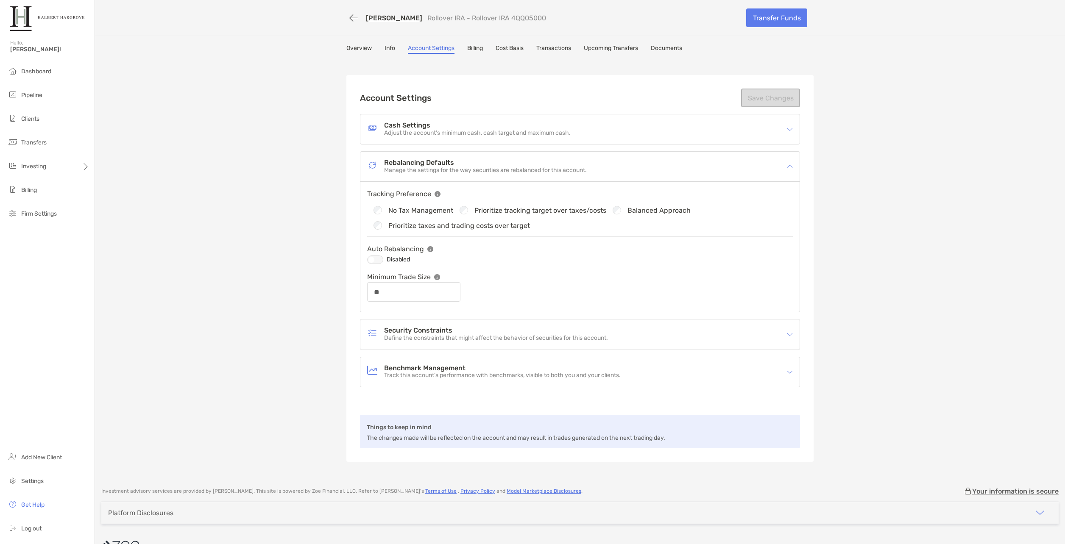
click at [479, 140] on div "Cash Settings Adjust the account’s minimum cash, cash target and maximum cash." at bounding box center [579, 129] width 439 height 30
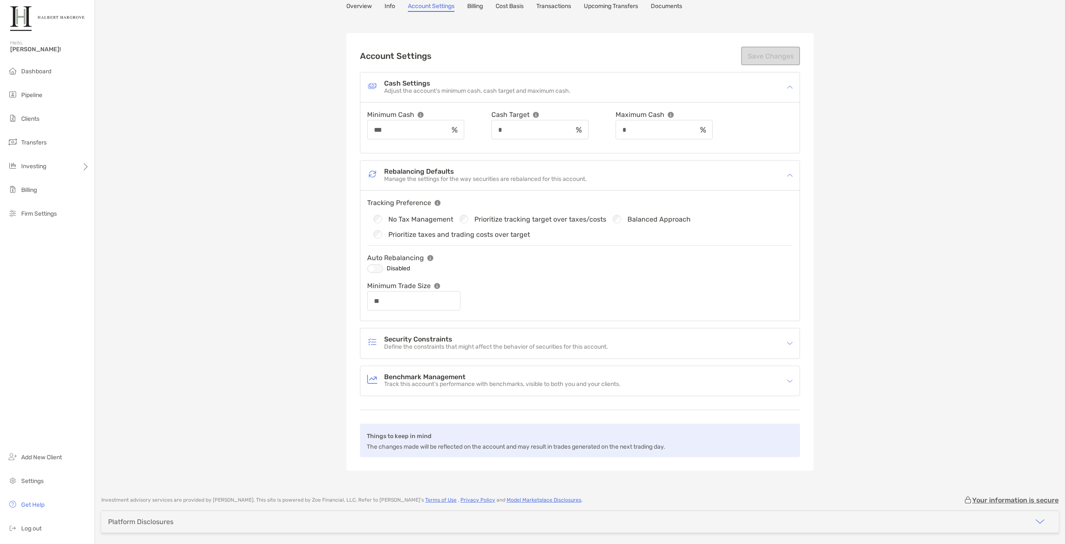
scroll to position [42, 0]
click at [478, 340] on h4 "Security Constraints" at bounding box center [496, 339] width 224 height 7
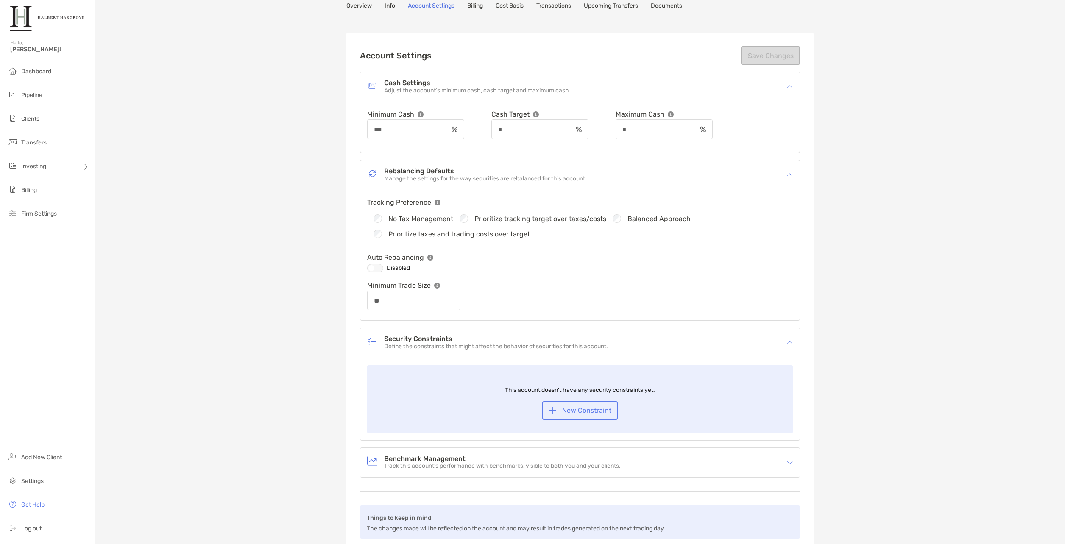
click at [478, 340] on h4 "Security Constraints" at bounding box center [496, 339] width 224 height 7
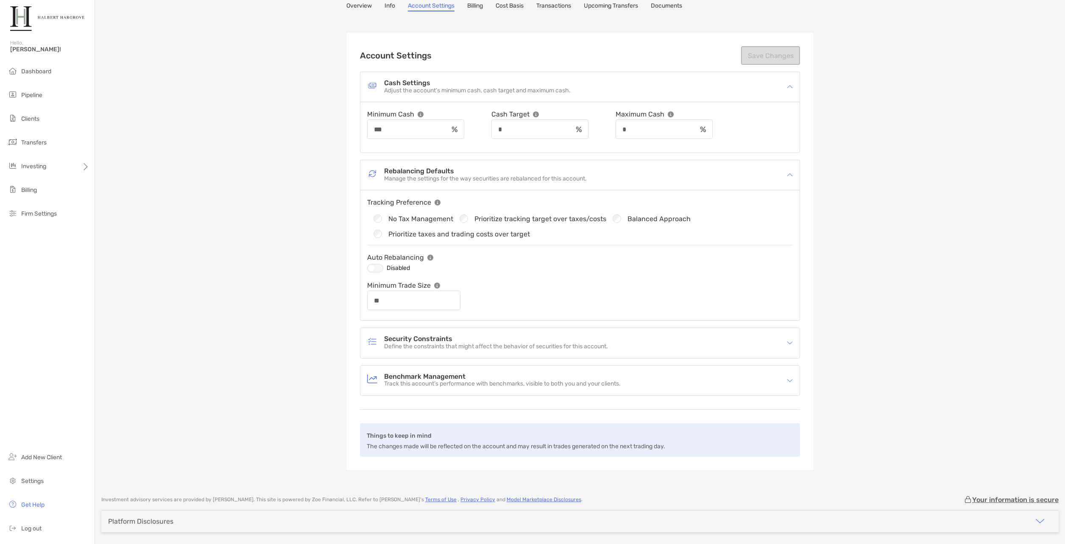
click at [474, 388] on div "Benchmark Management Track this account’s performance with benchmarks, visible …" at bounding box center [574, 381] width 415 height 20
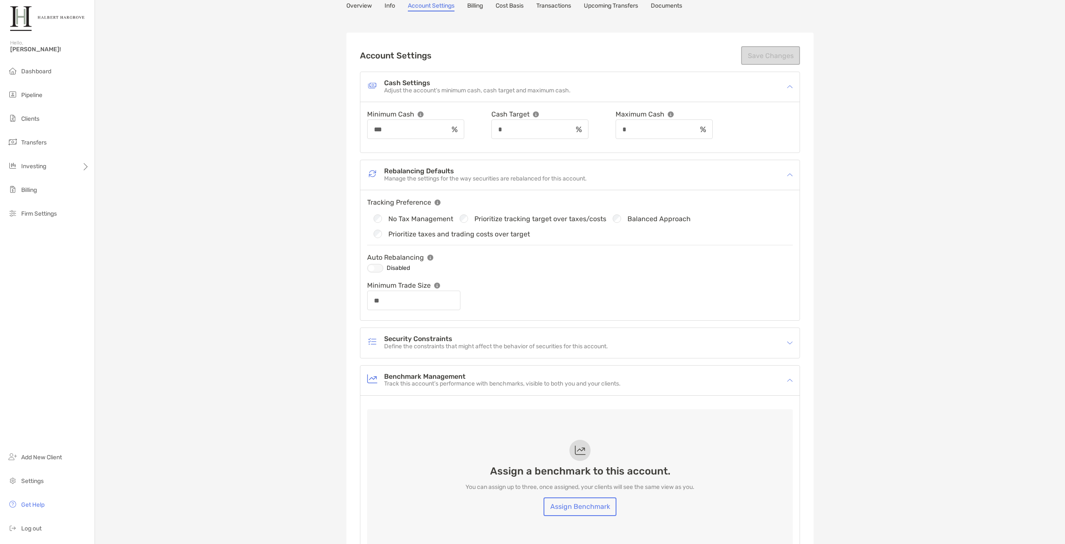
click at [474, 388] on div "Benchmark Management Track this account’s performance with benchmarks, visible …" at bounding box center [574, 381] width 415 height 20
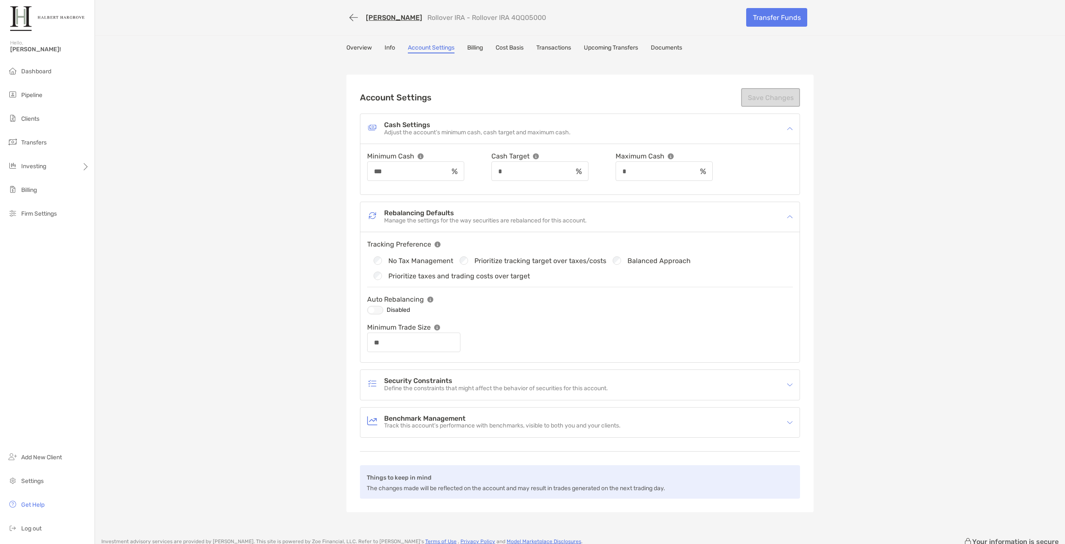
scroll to position [0, 0]
click at [388, 49] on link "Info" at bounding box center [390, 49] width 11 height 9
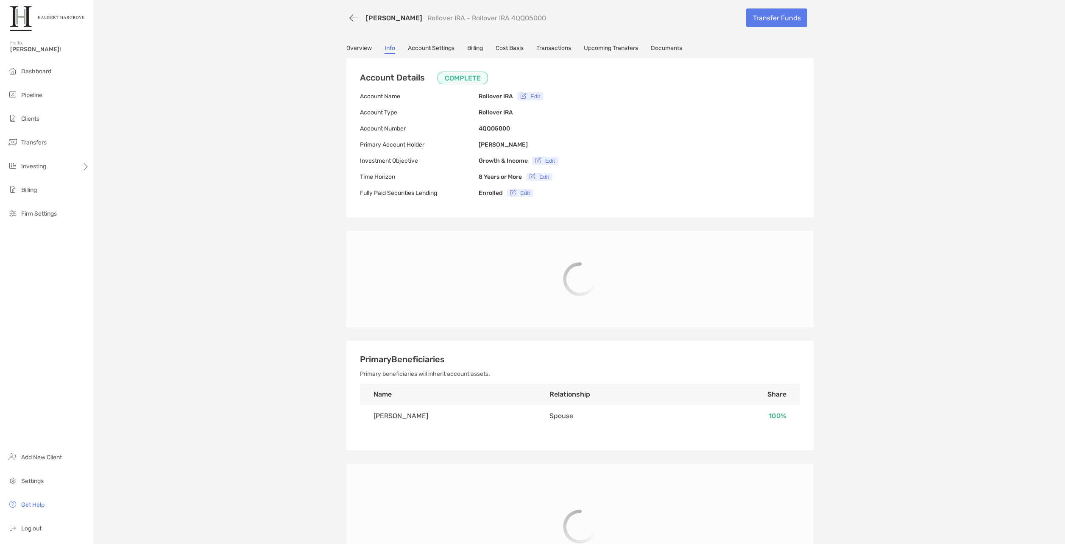
type input "**********"
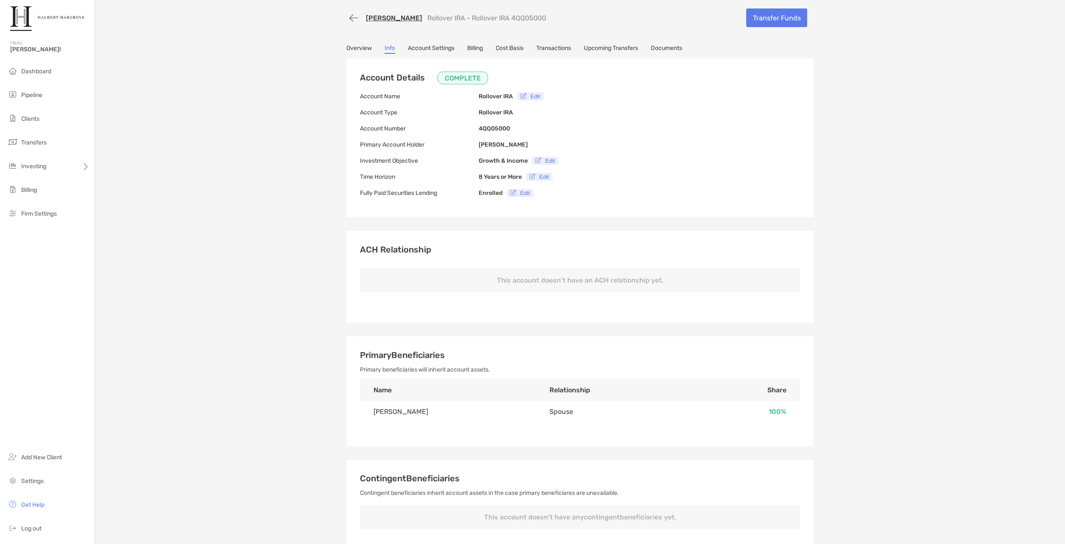
click at [628, 47] on link "Upcoming Transfers" at bounding box center [611, 49] width 54 height 9
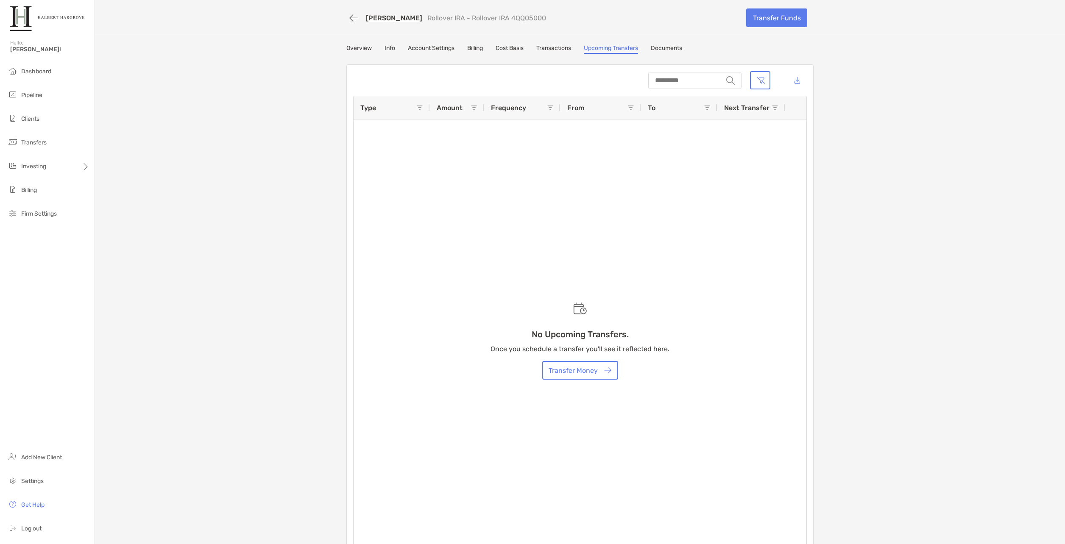
click at [558, 50] on link "Transactions" at bounding box center [553, 49] width 35 height 9
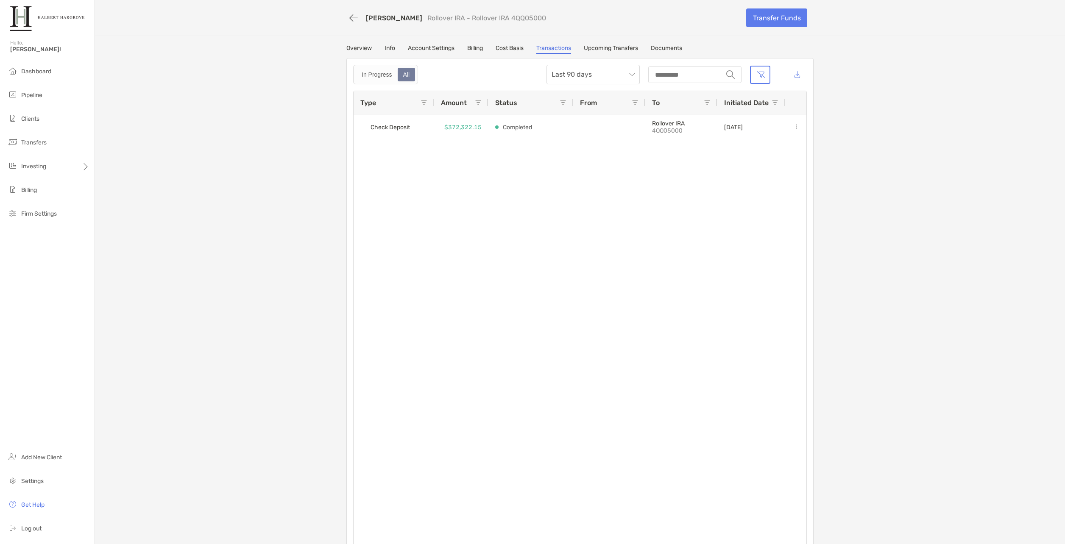
click at [368, 48] on link "Overview" at bounding box center [358, 49] width 25 height 9
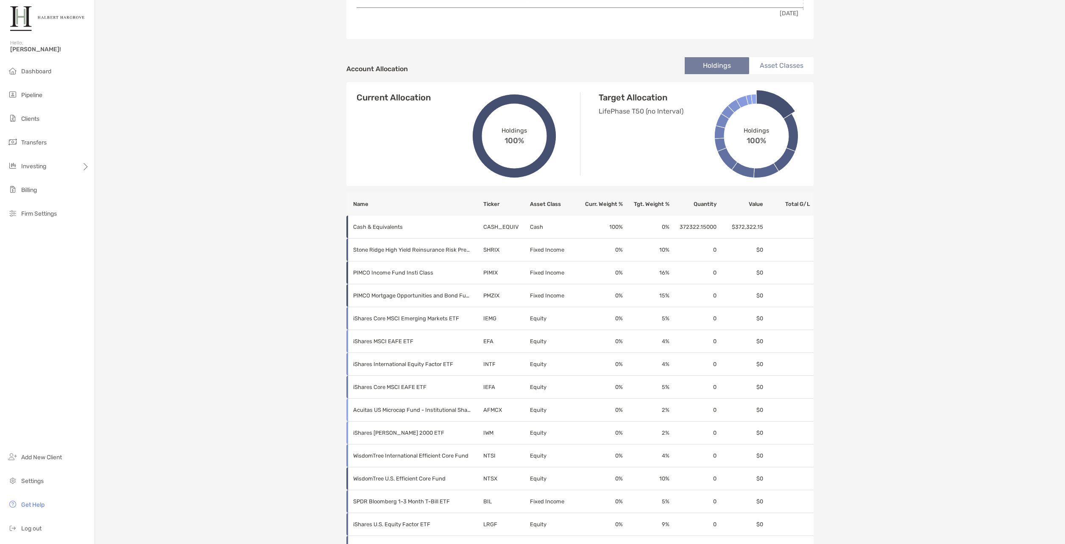
scroll to position [178, 0]
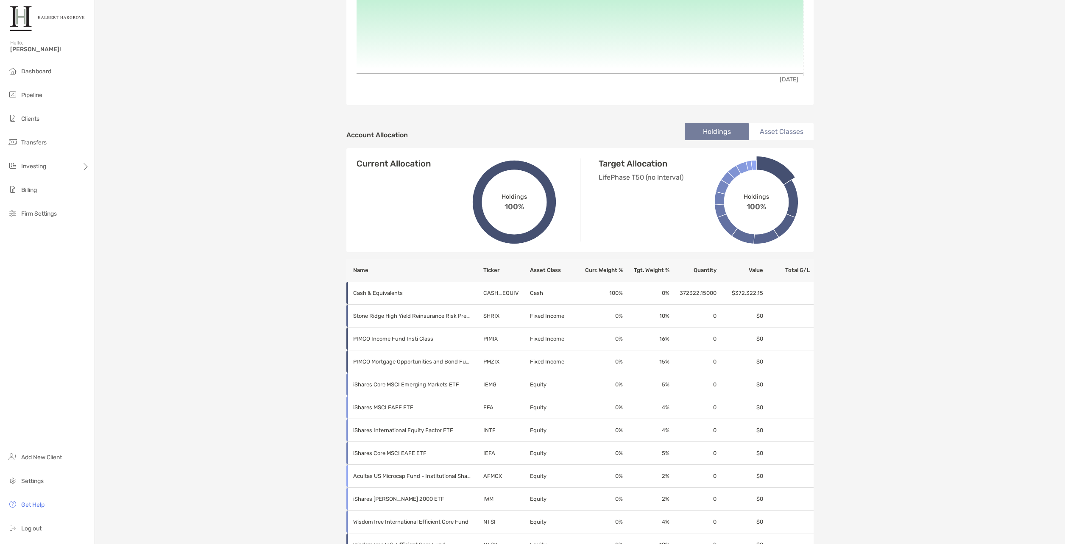
click at [662, 180] on p "LifePhase T50 (no Interval)" at bounding box center [664, 177] width 131 height 11
click at [622, 178] on p "LifePhase T50 (no Interval)" at bounding box center [664, 177] width 131 height 11
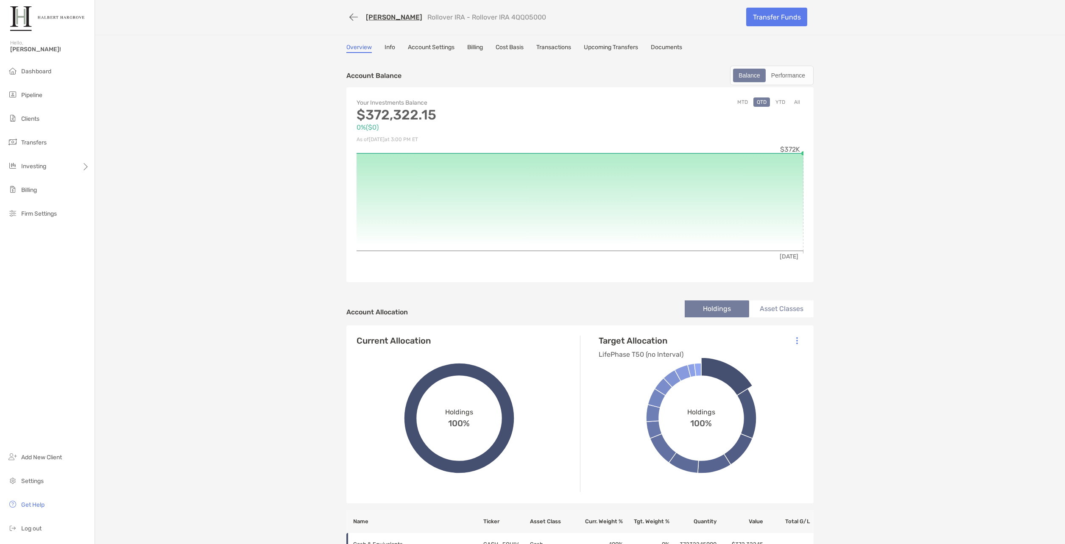
scroll to position [0, 0]
click at [434, 45] on link "Account Settings" at bounding box center [431, 49] width 47 height 9
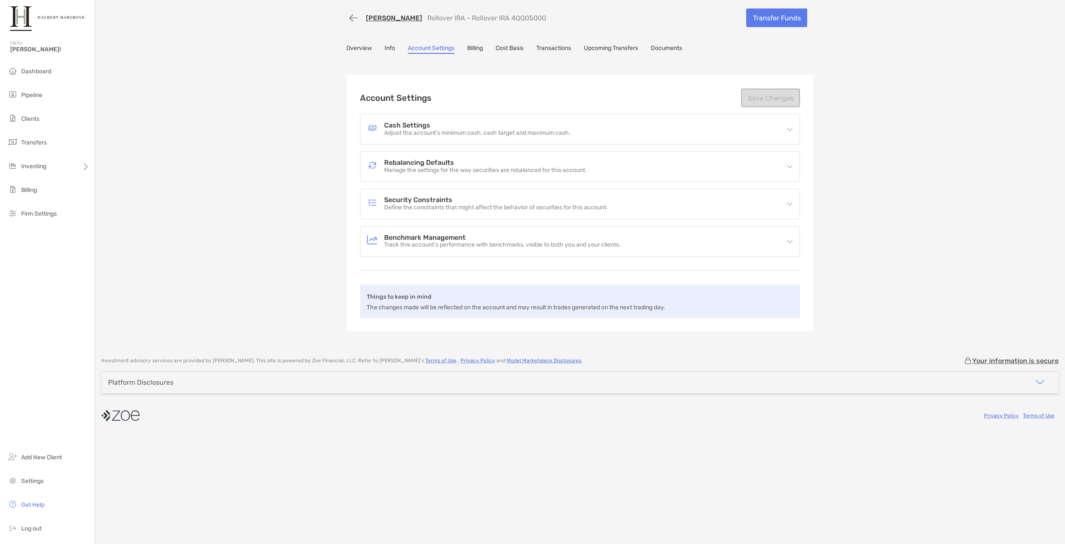
click at [414, 156] on div "Rebalancing Defaults Manage the settings for the way securities are rebalanced …" at bounding box center [579, 167] width 439 height 30
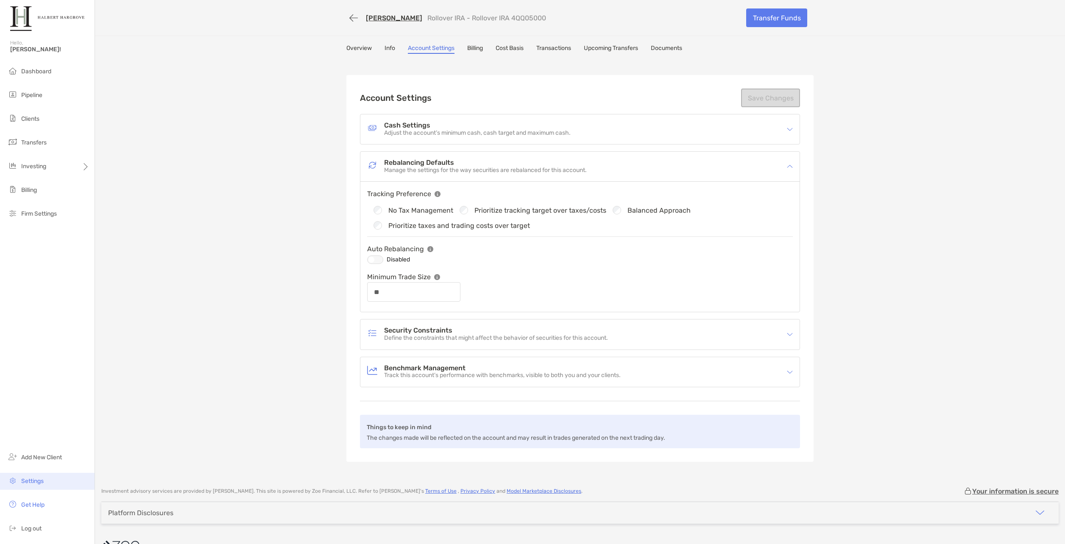
click at [50, 483] on li "Settings" at bounding box center [47, 481] width 95 height 17
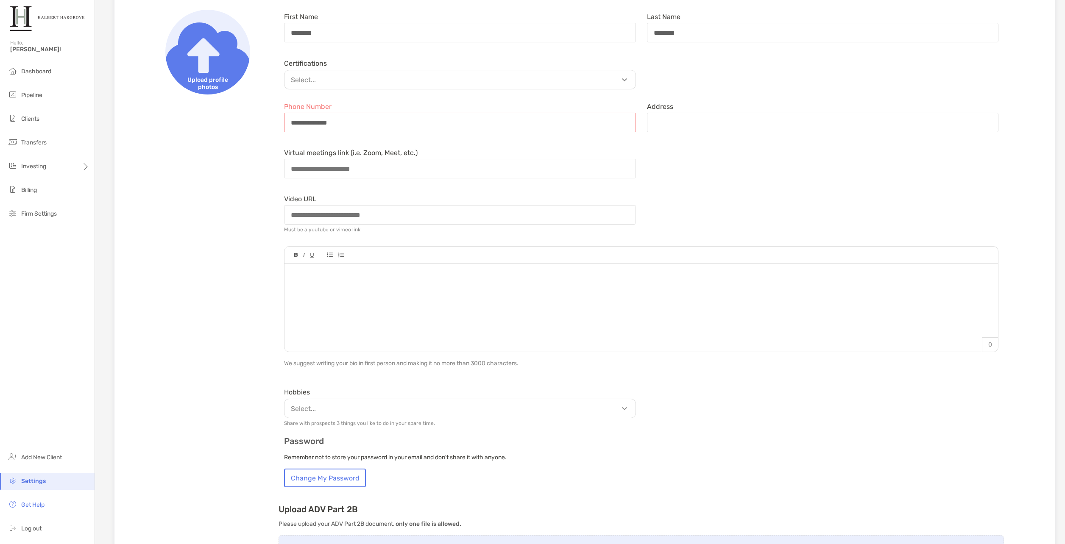
scroll to position [71, 0]
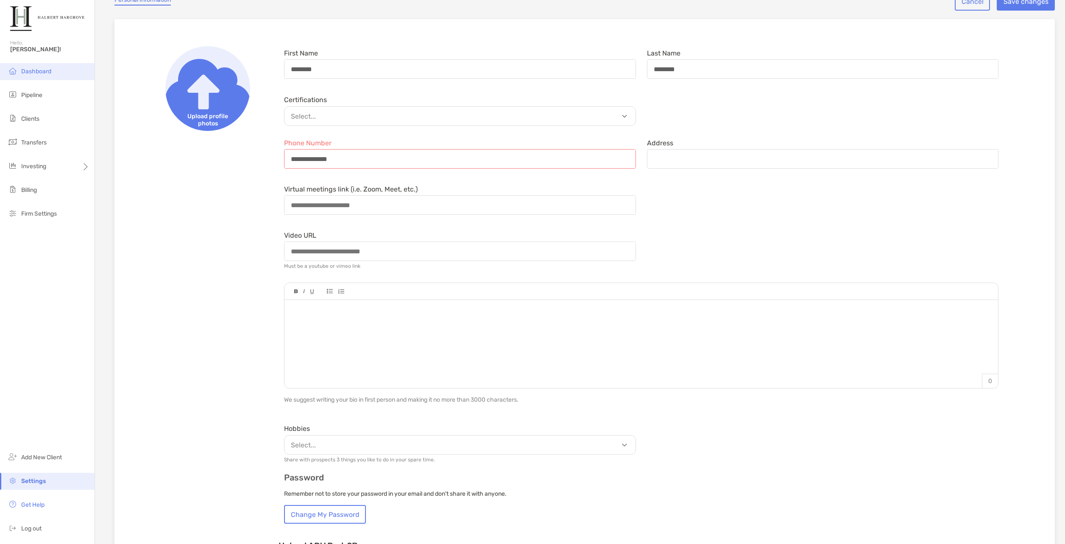
click at [44, 73] on span "Dashboard" at bounding box center [36, 71] width 30 height 7
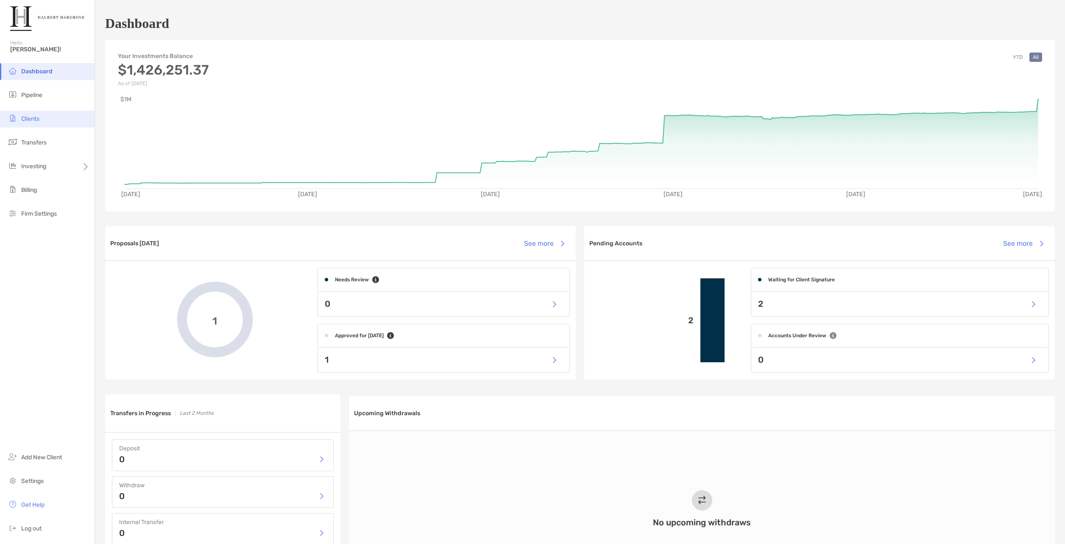
click at [29, 113] on li "Clients" at bounding box center [47, 119] width 95 height 17
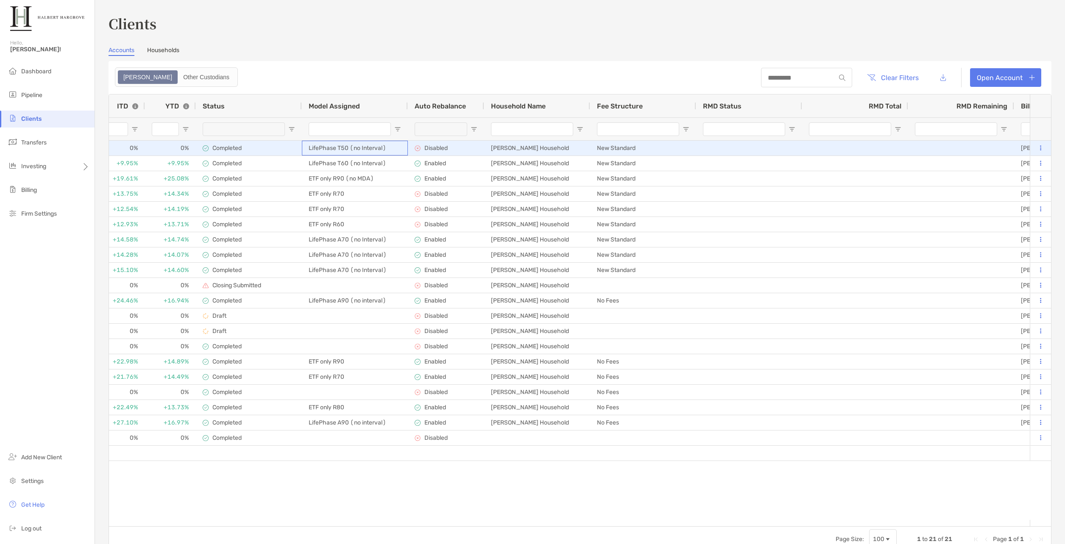
click at [346, 148] on div "LifePhase T50 (no Interval)" at bounding box center [355, 148] width 106 height 15
click at [341, 148] on div "LifePhase T50 (no Interval)" at bounding box center [355, 148] width 106 height 15
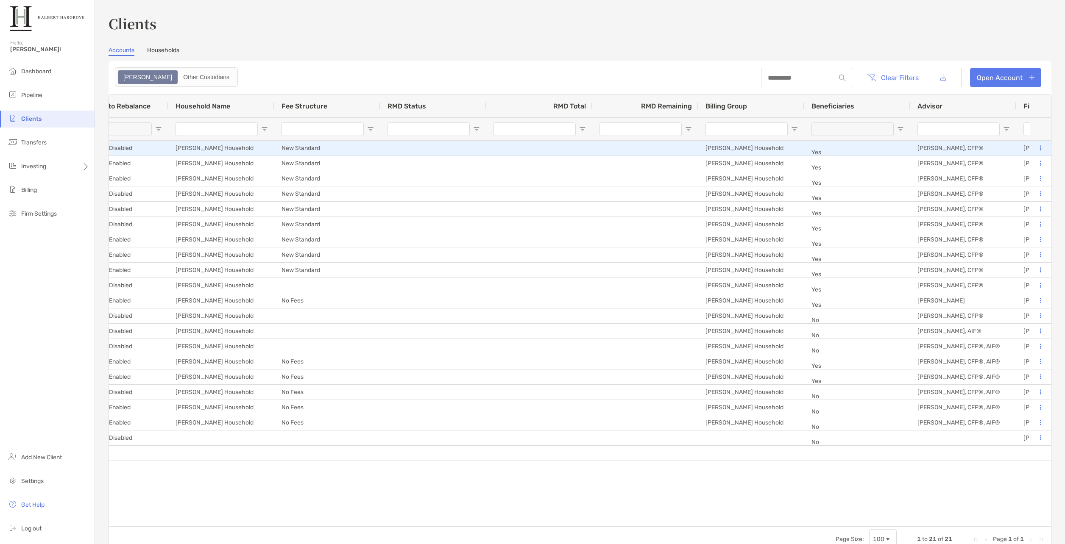
click at [1037, 148] on button at bounding box center [1041, 148] width 8 height 8
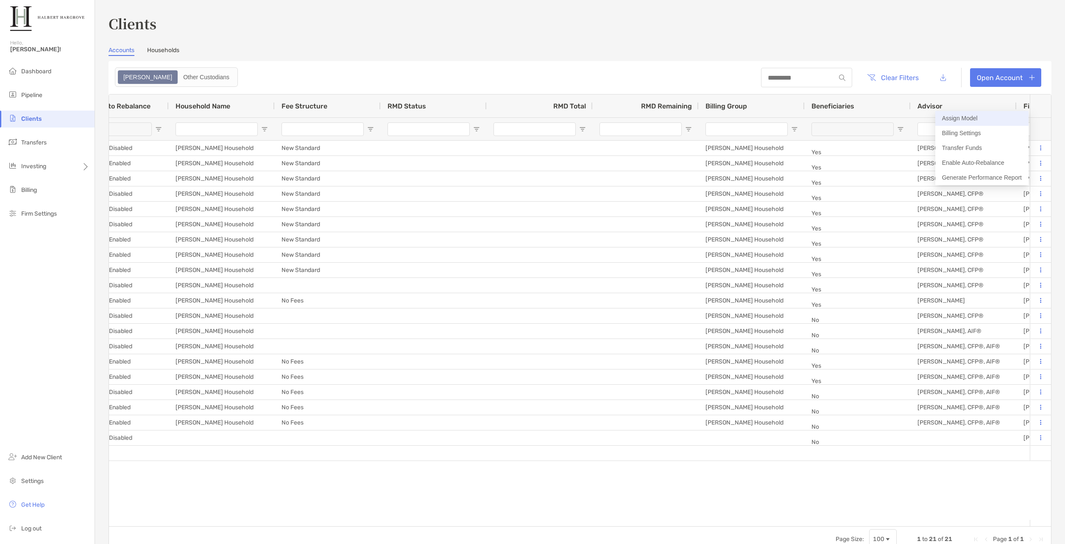
click at [959, 119] on button "Assign Model" at bounding box center [981, 118] width 93 height 15
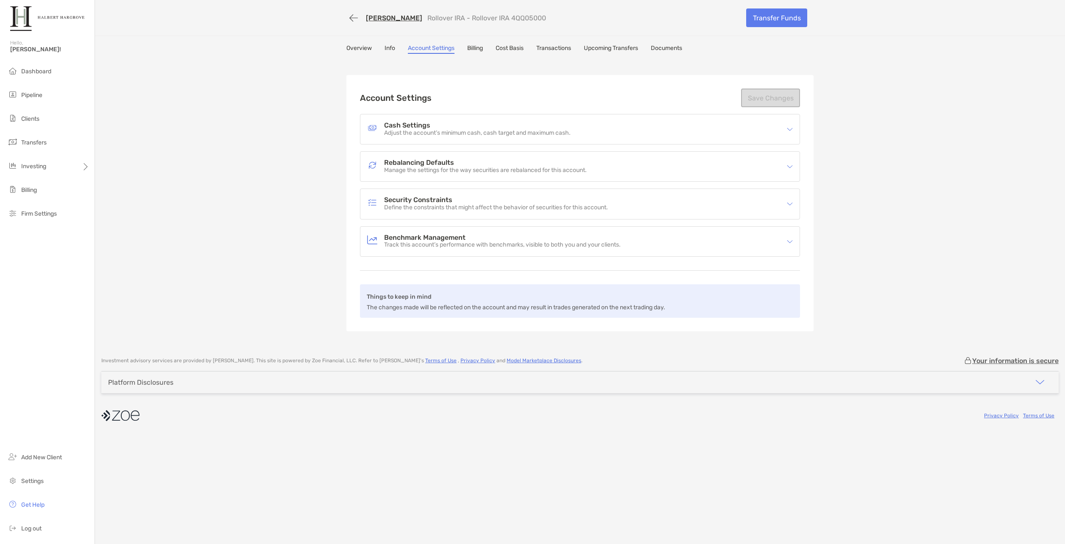
click at [521, 384] on div "Platform Disclosures" at bounding box center [579, 383] width 957 height 22
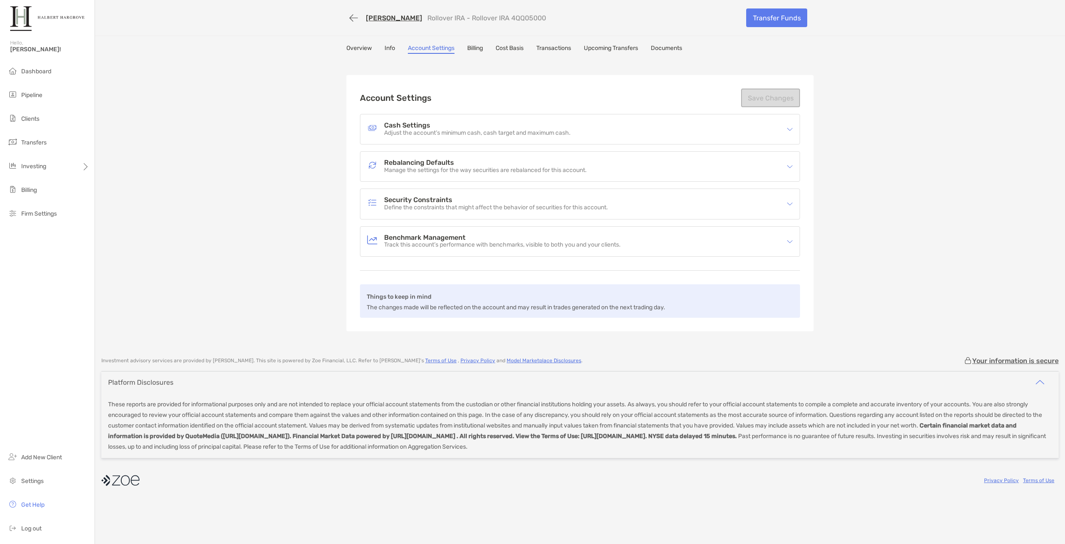
click at [525, 378] on div "Platform Disclosures" at bounding box center [579, 383] width 957 height 22
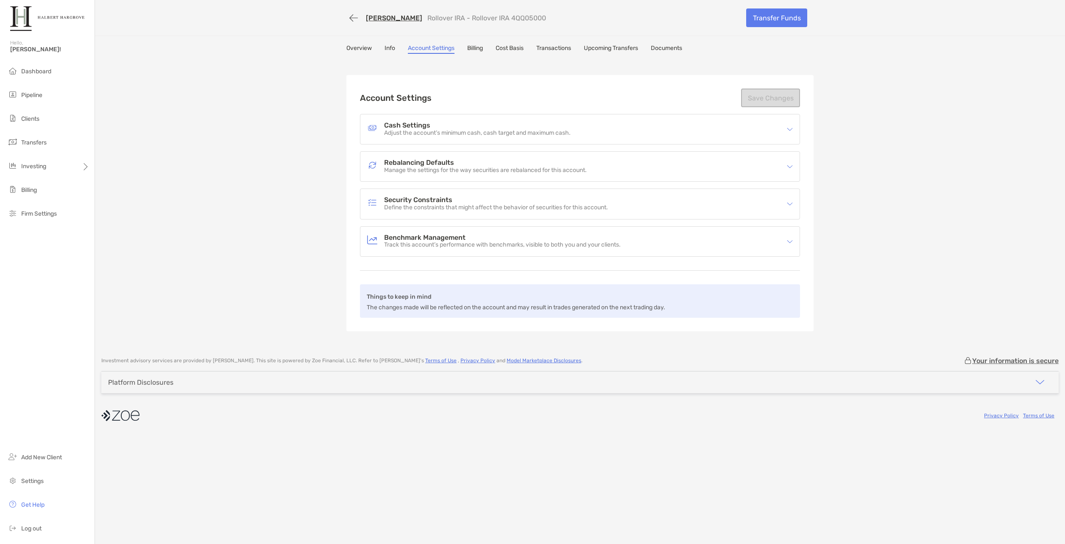
click at [469, 167] on p "Manage the settings for the way securities are rebalanced for this account." at bounding box center [485, 170] width 203 height 7
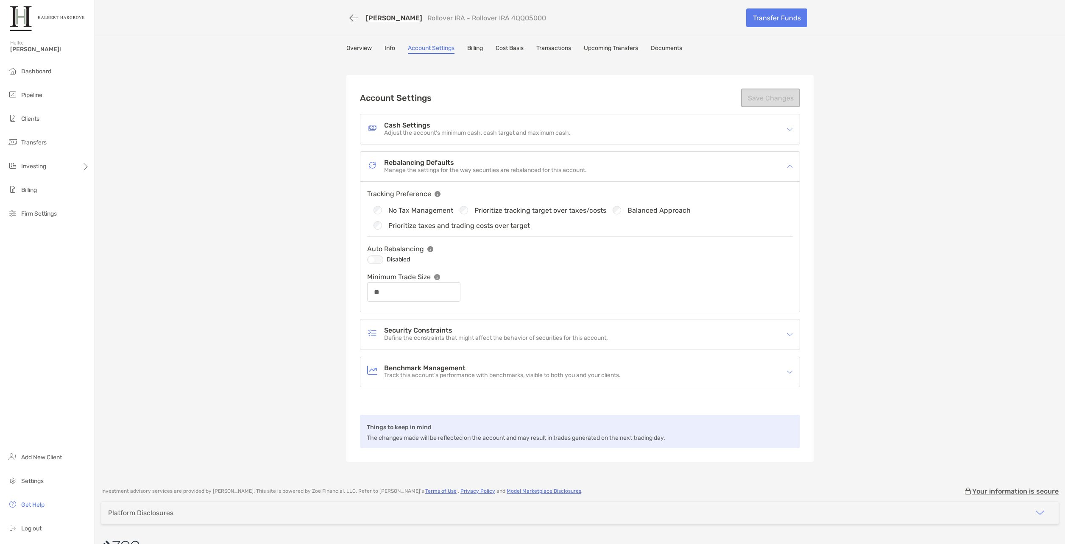
click at [416, 335] on p "Define the constraints that might affect the behavior of securities for this ac…" at bounding box center [496, 338] width 224 height 7
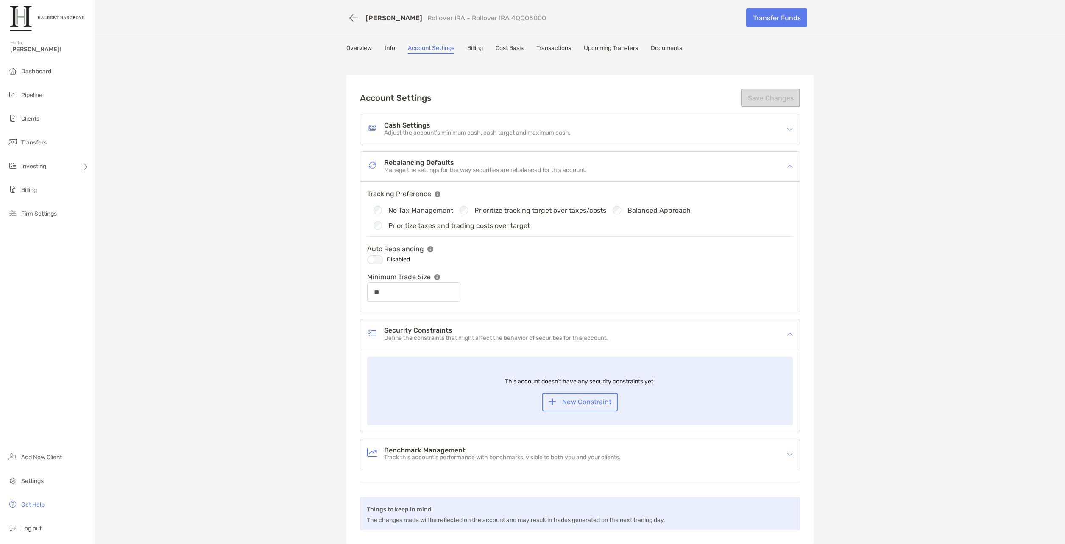
click at [420, 453] on h4 "Benchmark Management" at bounding box center [502, 450] width 237 height 7
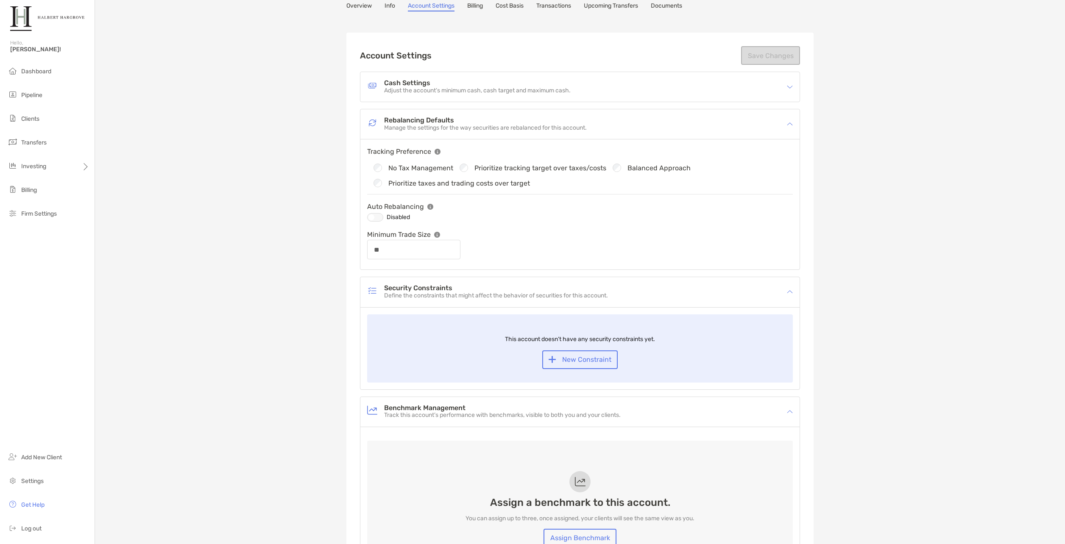
click at [469, 91] on p "Adjust the account’s minimum cash, cash target and maximum cash." at bounding box center [477, 90] width 187 height 7
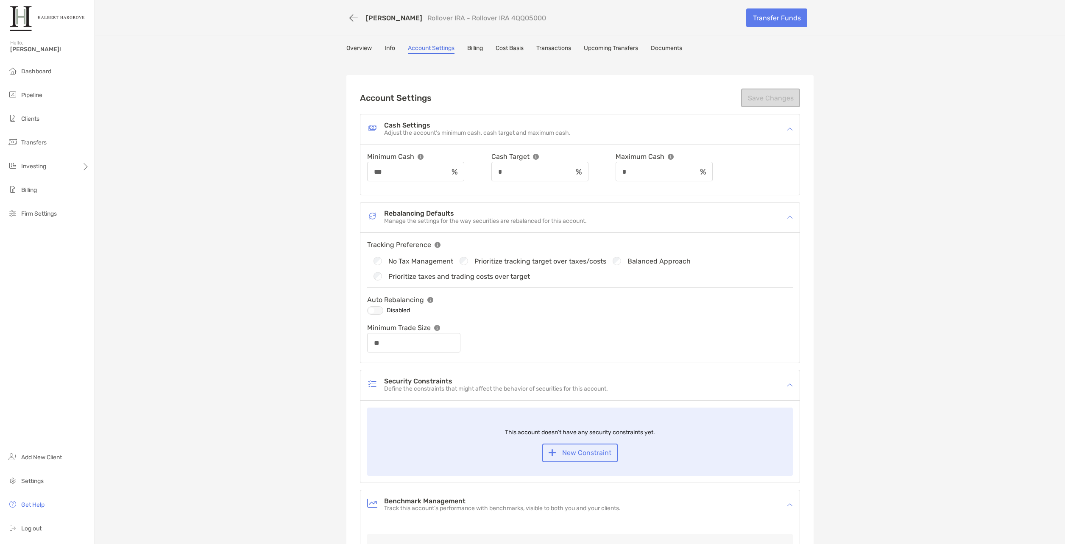
click at [385, 52] on link "Info" at bounding box center [390, 49] width 11 height 9
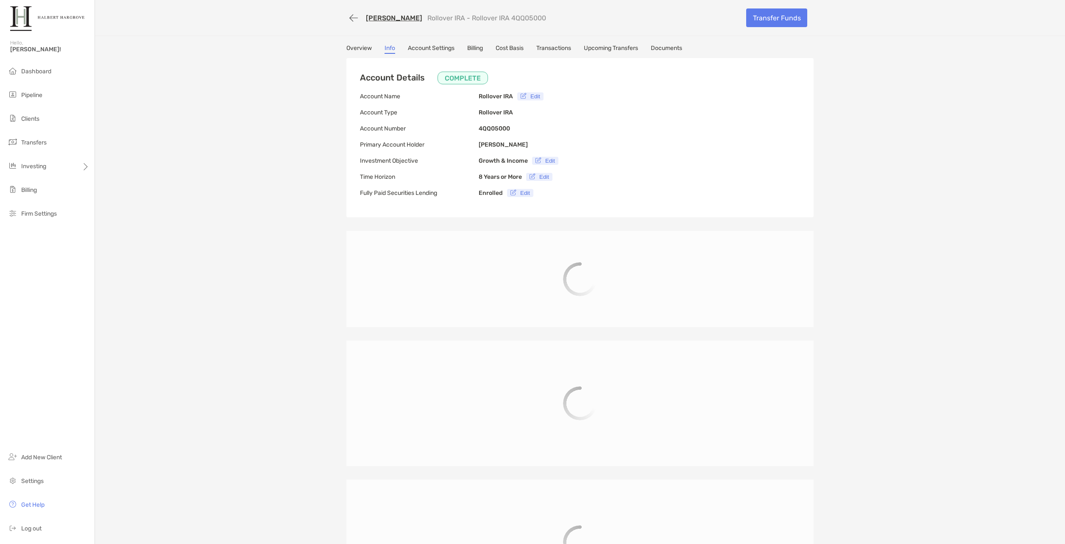
type input "**********"
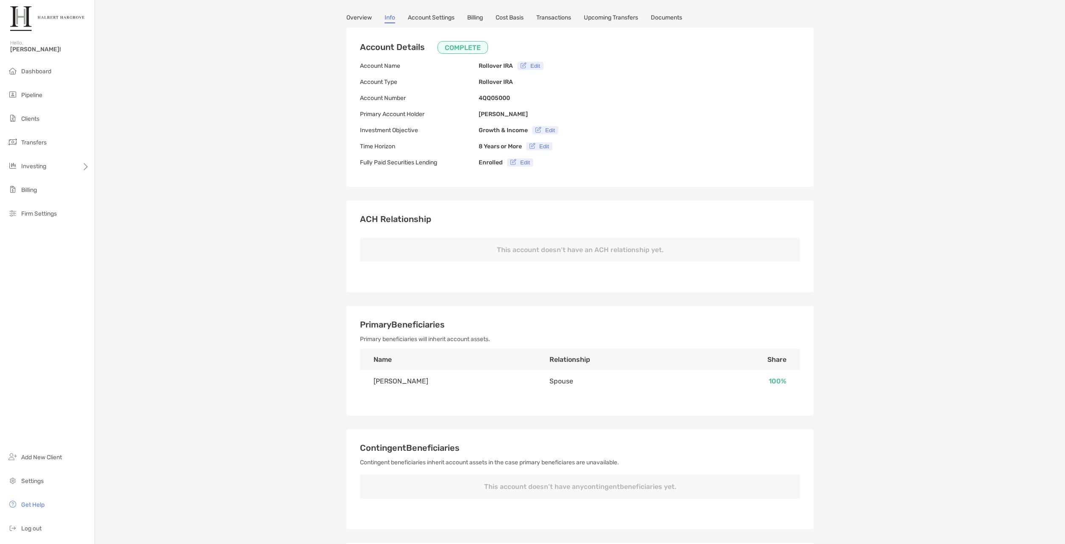
click at [352, 21] on link "Overview" at bounding box center [358, 18] width 25 height 9
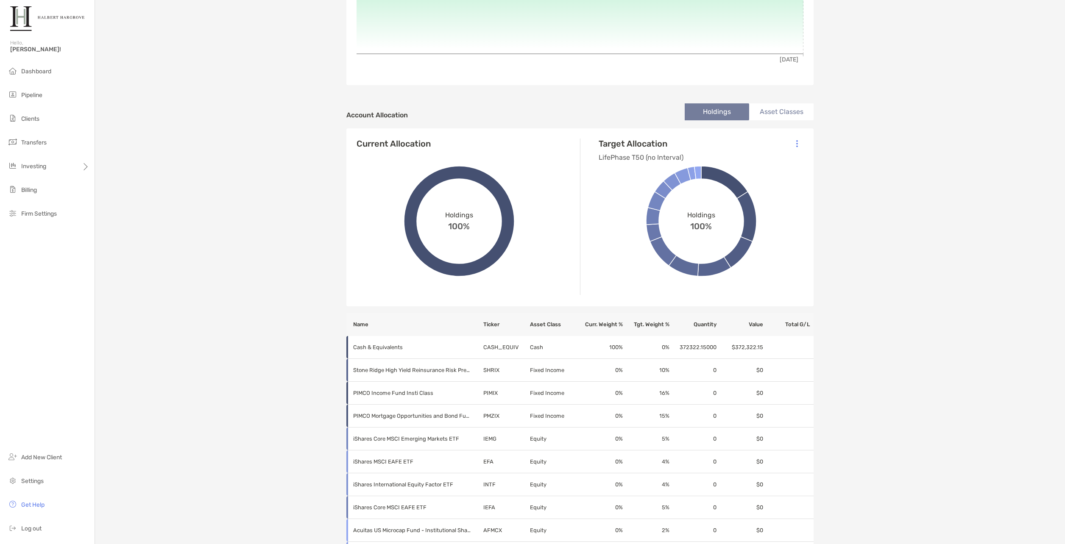
click at [649, 162] on icon at bounding box center [701, 221] width 136 height 136
click at [796, 145] on div at bounding box center [797, 144] width 20 height 20
click at [753, 165] on p "Change Model" at bounding box center [739, 167] width 39 height 11
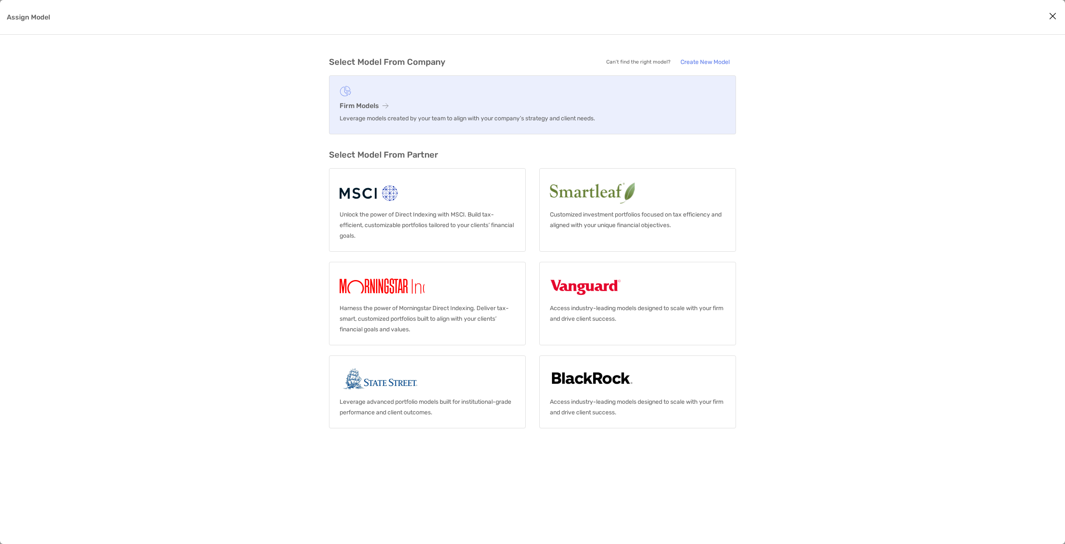
click at [477, 115] on p "Leverage models created by your team to align with your company’s strategy and …" at bounding box center [533, 118] width 386 height 11
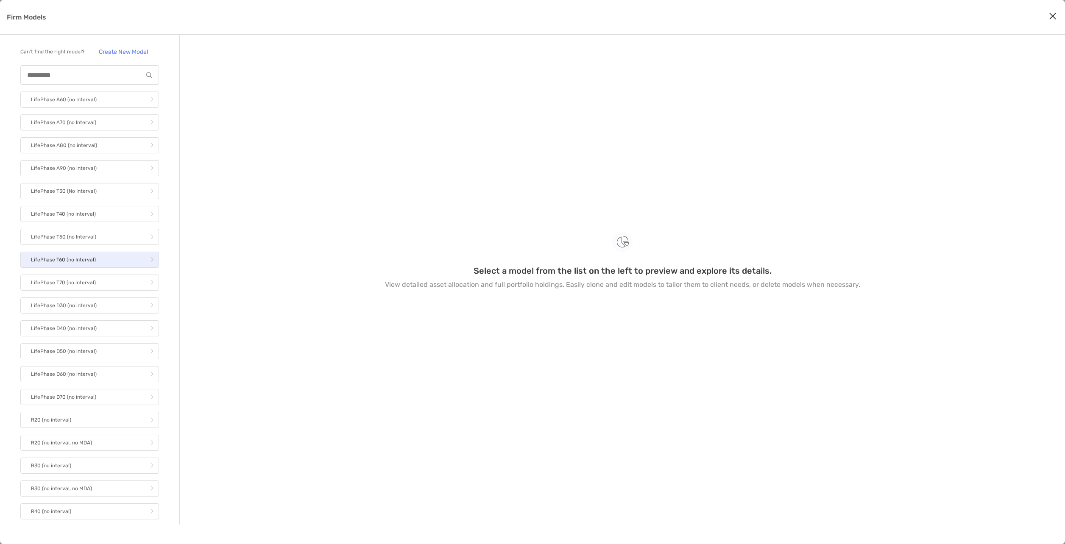
click at [104, 268] on link "LifePhase T60 (no Interval)" at bounding box center [89, 260] width 139 height 16
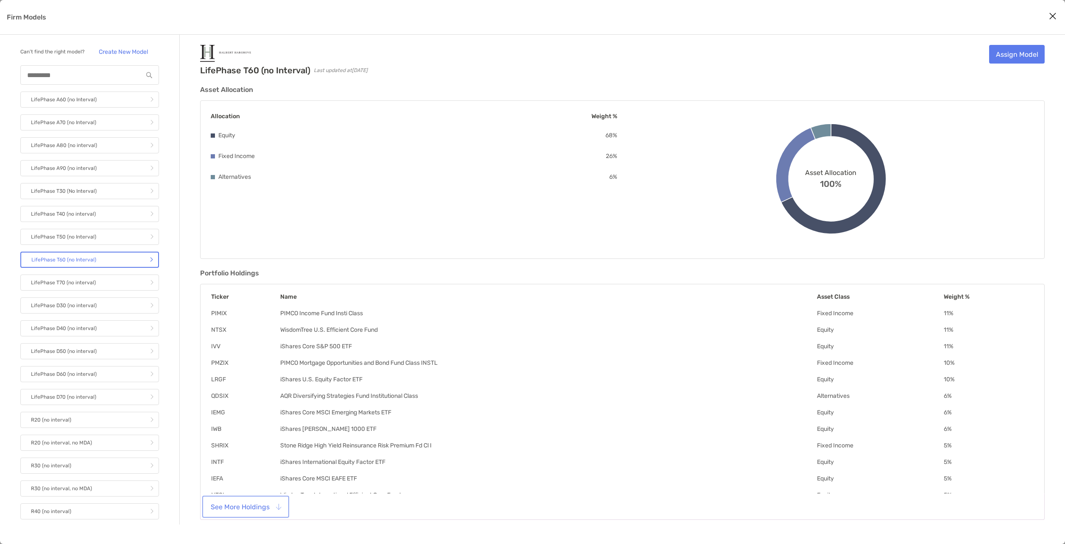
click at [236, 501] on button "See More Holdings" at bounding box center [246, 507] width 84 height 19
click at [1009, 61] on link "Assign Model" at bounding box center [1017, 54] width 56 height 19
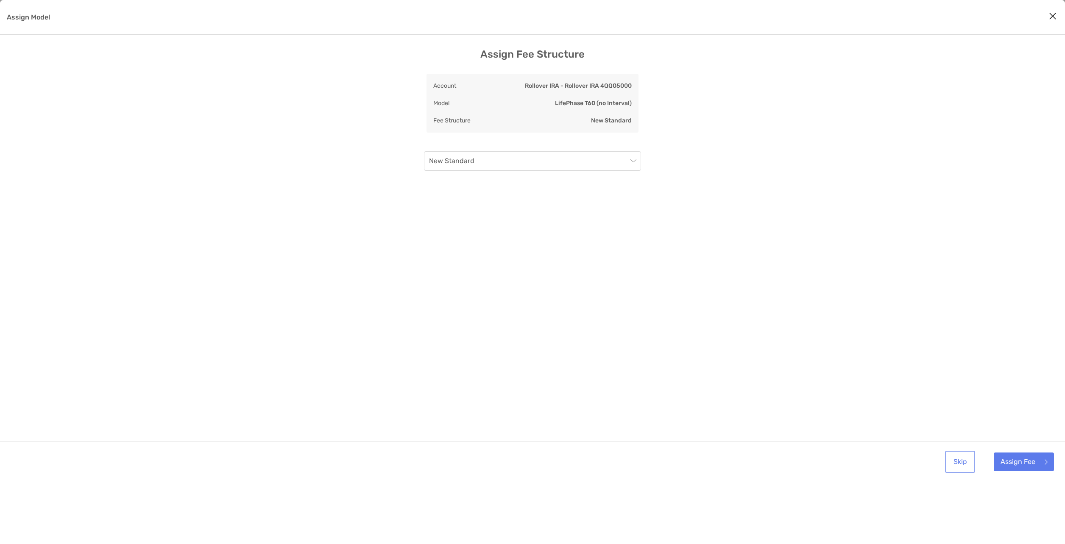
click at [957, 466] on button "Skip" at bounding box center [960, 462] width 27 height 19
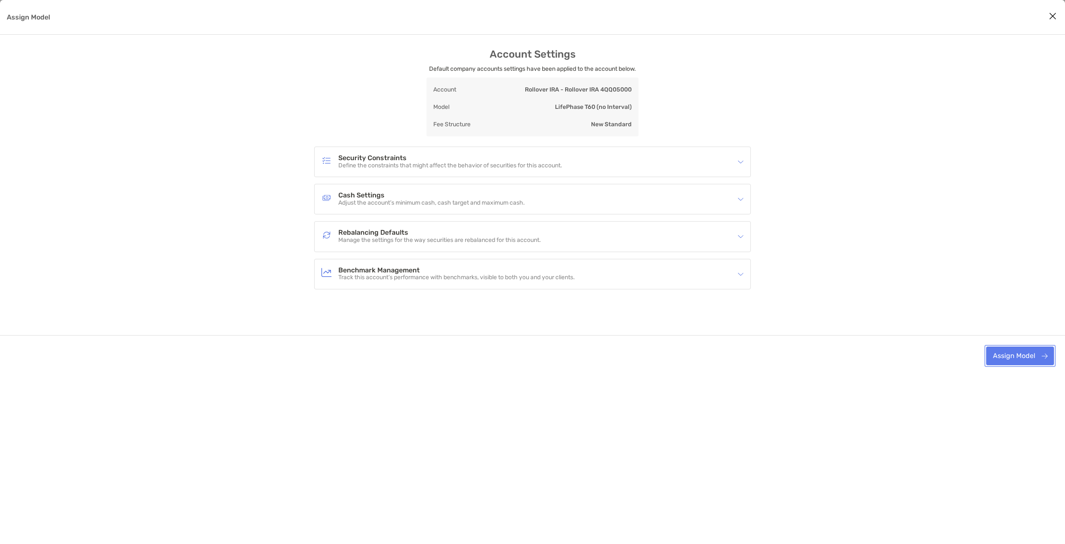
click at [1008, 352] on button "Assign Model" at bounding box center [1020, 356] width 68 height 19
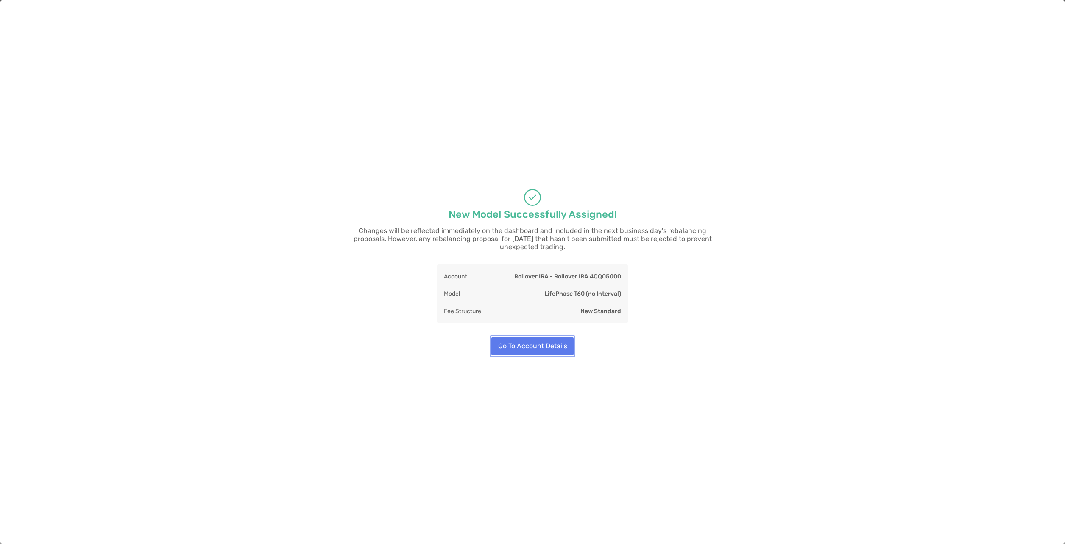
click at [536, 337] on button "Go To Account Details" at bounding box center [532, 346] width 82 height 19
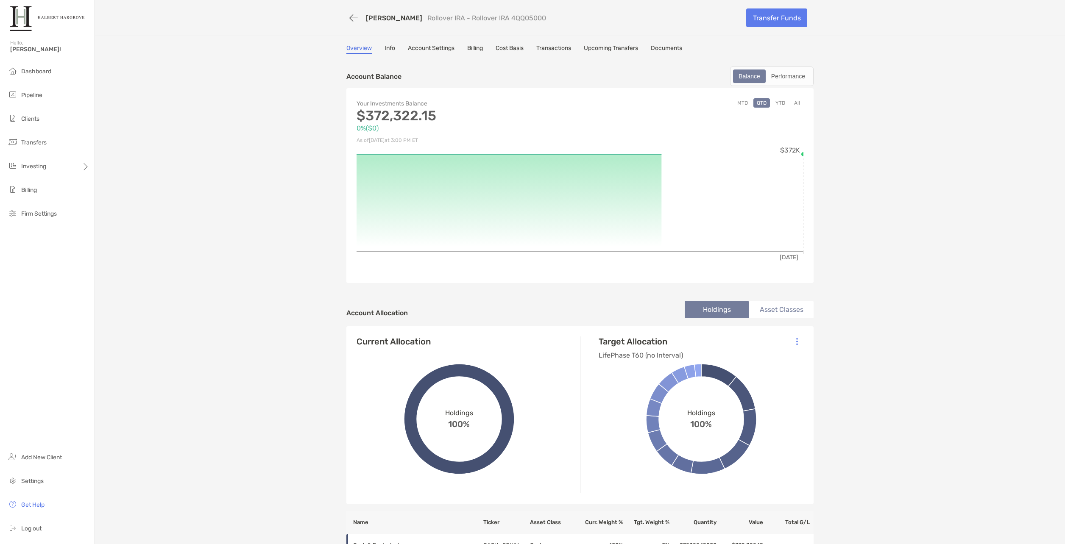
click at [441, 47] on link "Account Settings" at bounding box center [431, 49] width 47 height 9
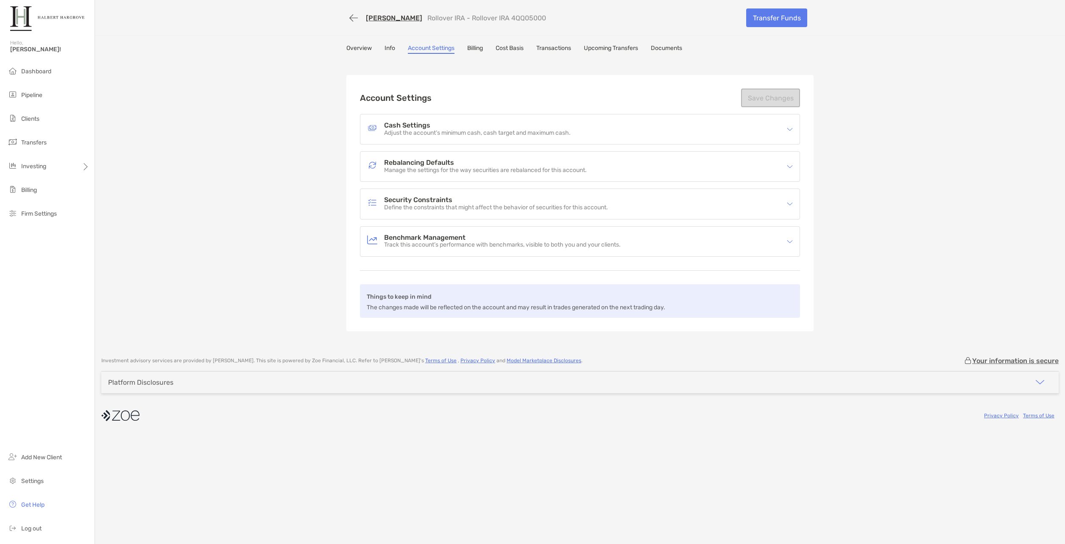
click at [397, 169] on p "Manage the settings for the way securities are rebalanced for this account." at bounding box center [485, 170] width 203 height 7
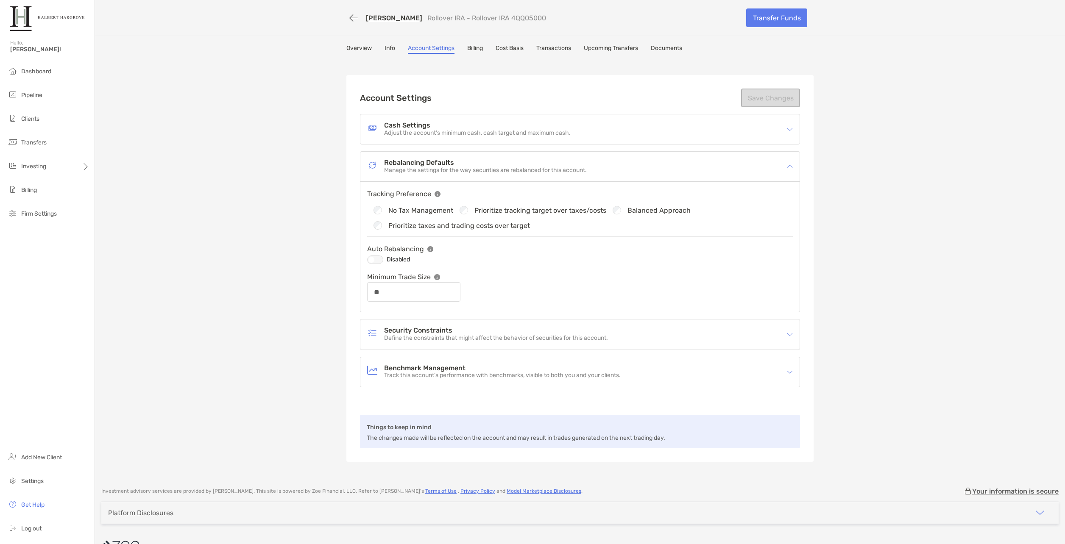
click at [377, 260] on div at bounding box center [375, 260] width 16 height 8
click at [371, 261] on div at bounding box center [375, 260] width 16 height 8
type input "**"
